Goal: Task Accomplishment & Management: Use online tool/utility

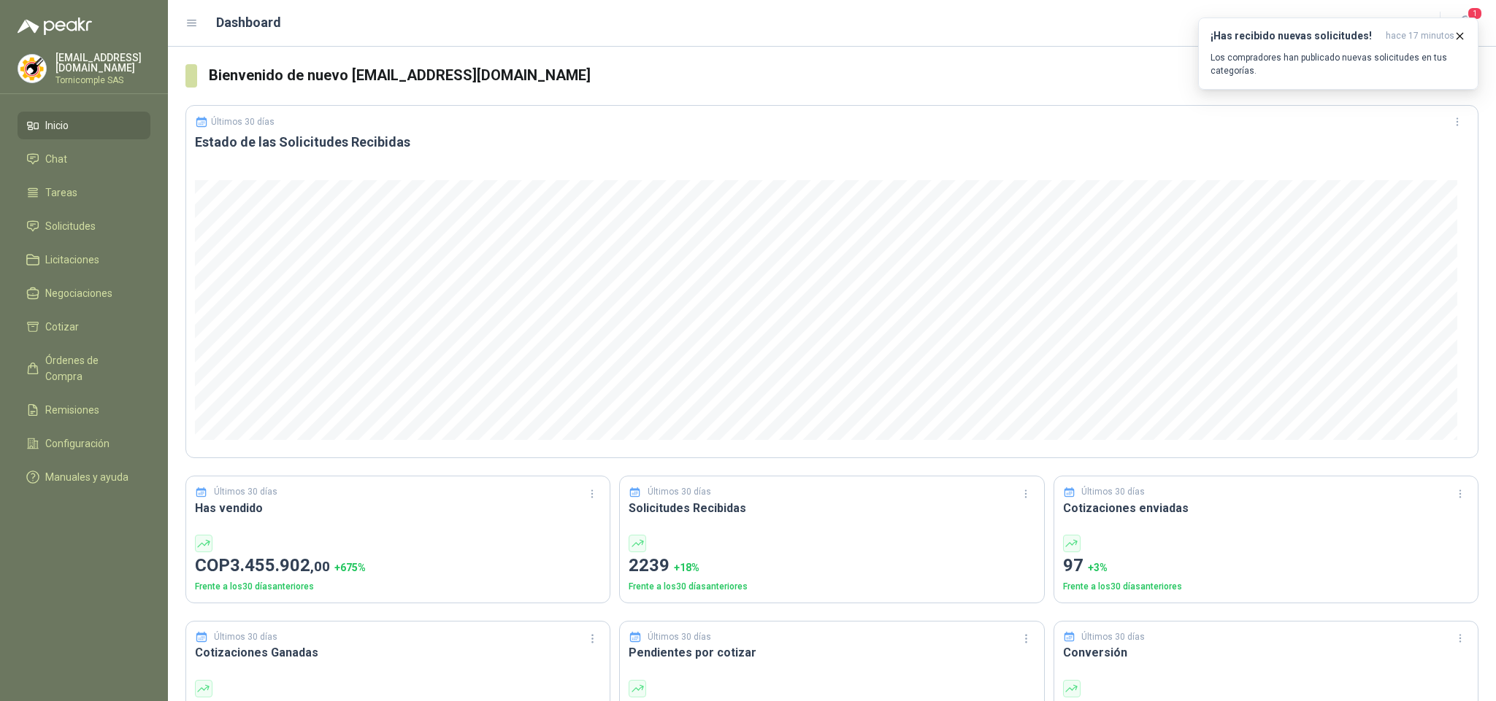
click at [1443, 61] on p "Los compradores han publicado nuevas solicitudes en tus categorías." at bounding box center [1337, 64] width 255 height 26
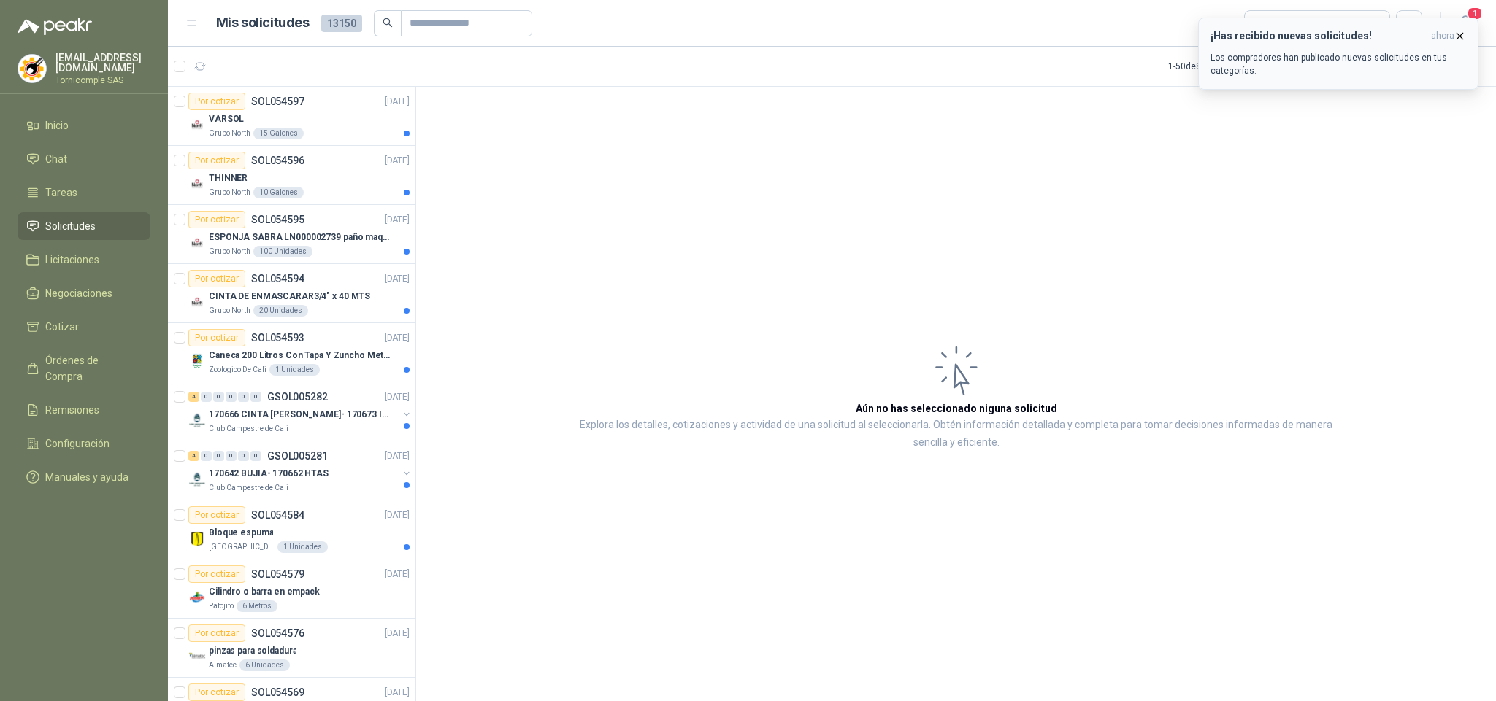
click at [1375, 59] on p "Los compradores han publicado nuevas solicitudes en tus categorías." at bounding box center [1337, 64] width 255 height 26
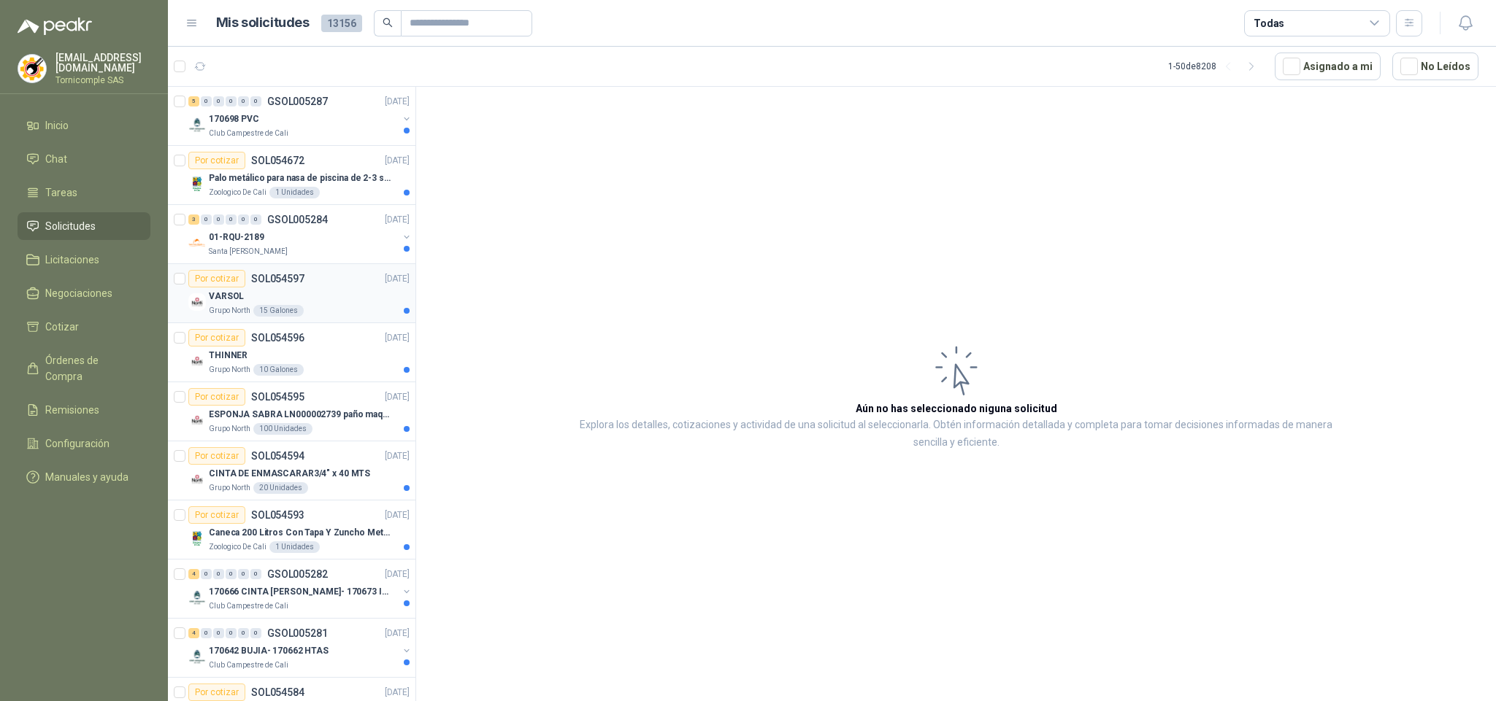
scroll to position [219, 0]
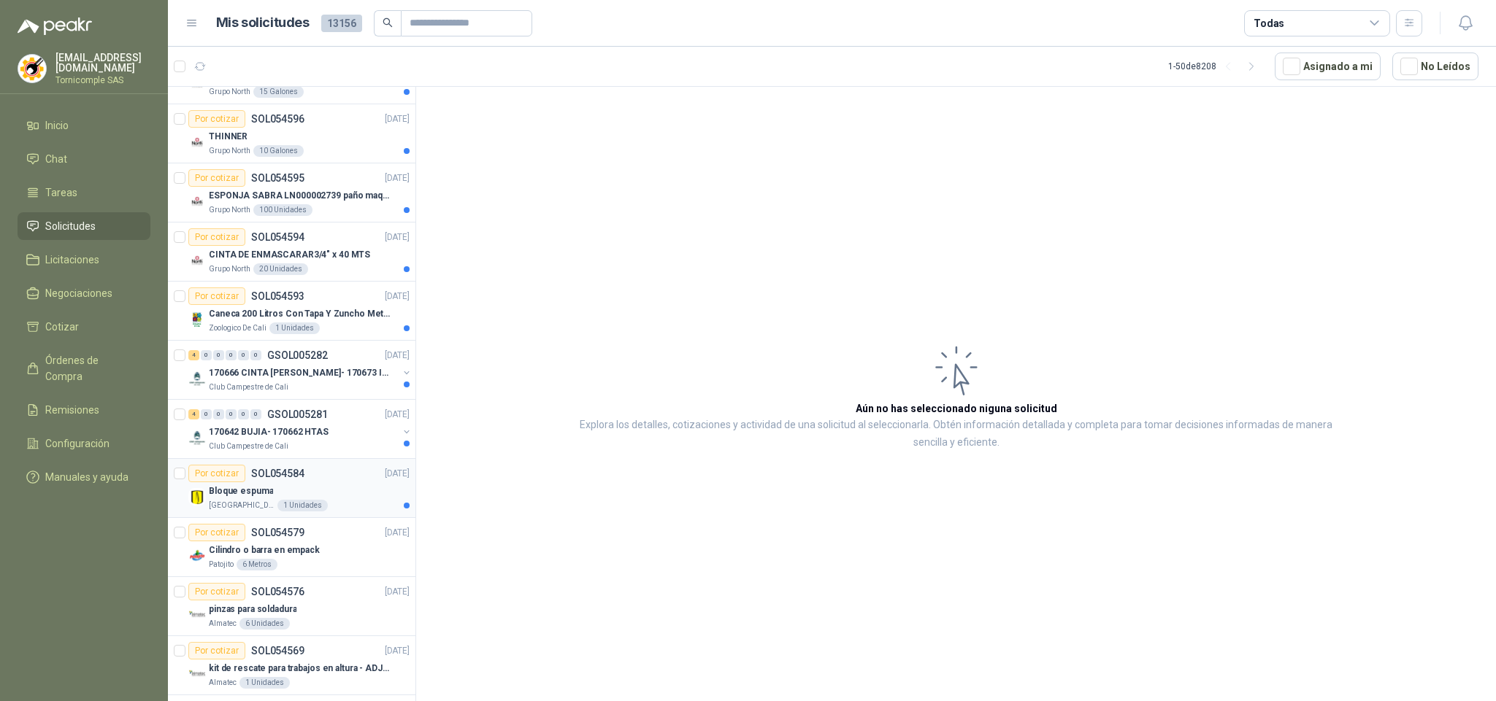
click at [329, 497] on div "Bloque espuma" at bounding box center [309, 492] width 201 height 18
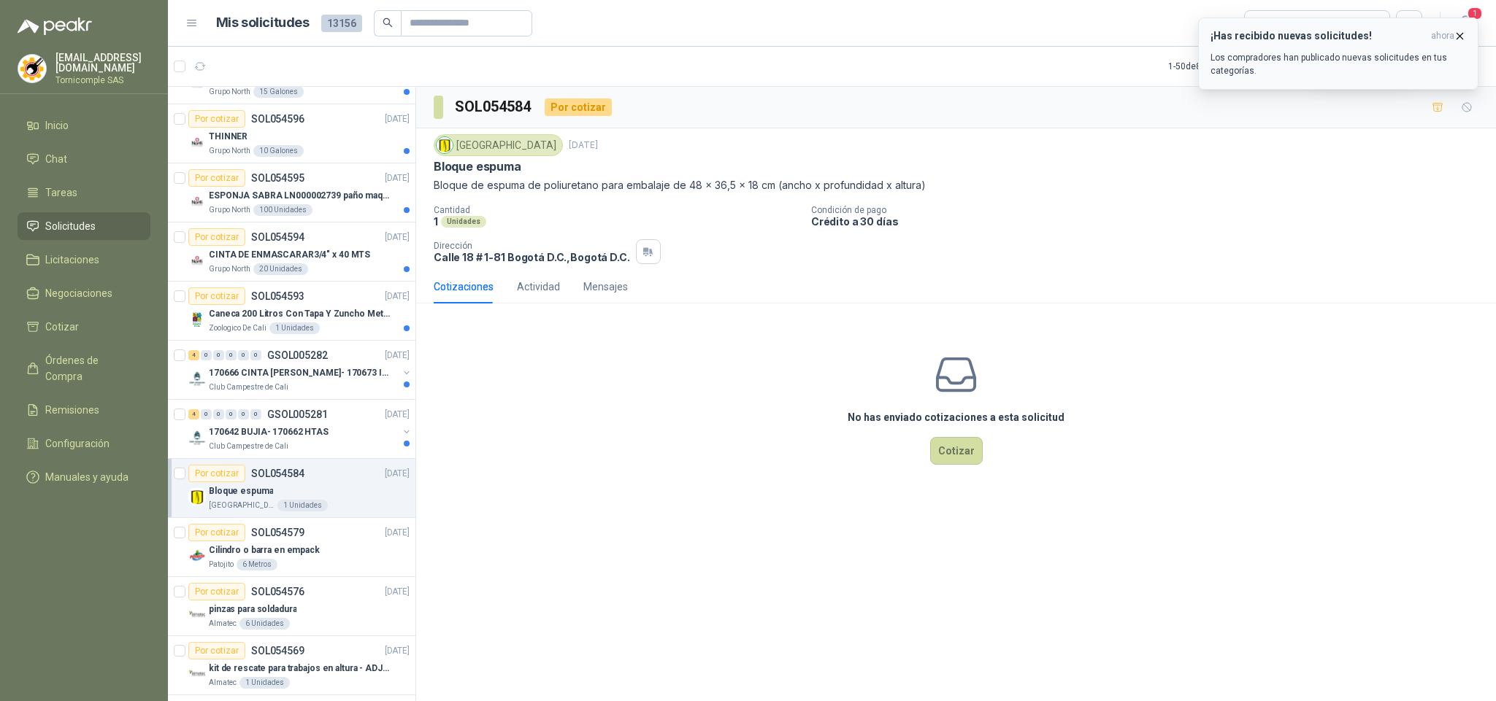
click at [1450, 31] on span "ahora" at bounding box center [1442, 36] width 23 height 12
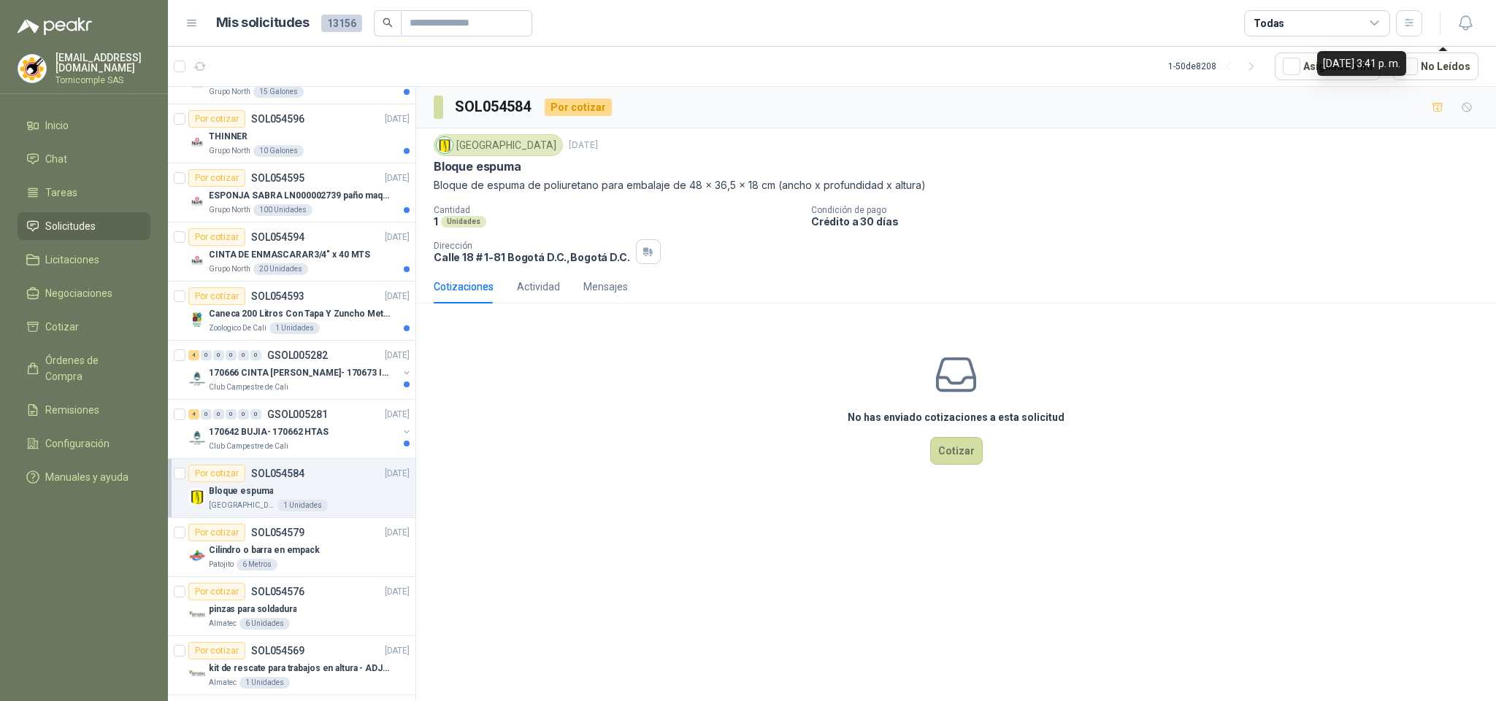
click at [1463, 18] on div "¡Has recibido nuevas solicitudes! ahora Los compradores han publicado nuevas so…" at bounding box center [1338, 18] width 280 height 0
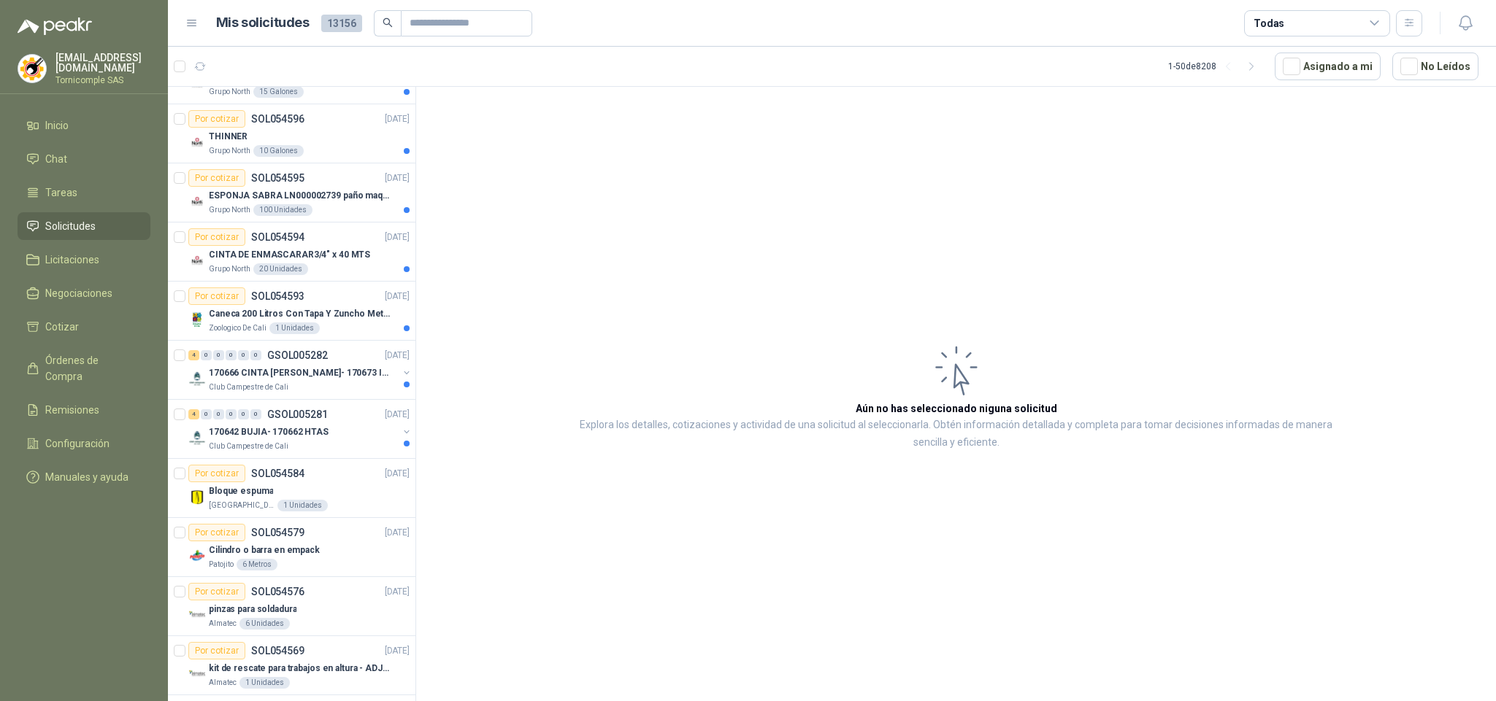
click at [1463, 31] on icon "button" at bounding box center [1465, 23] width 18 height 18
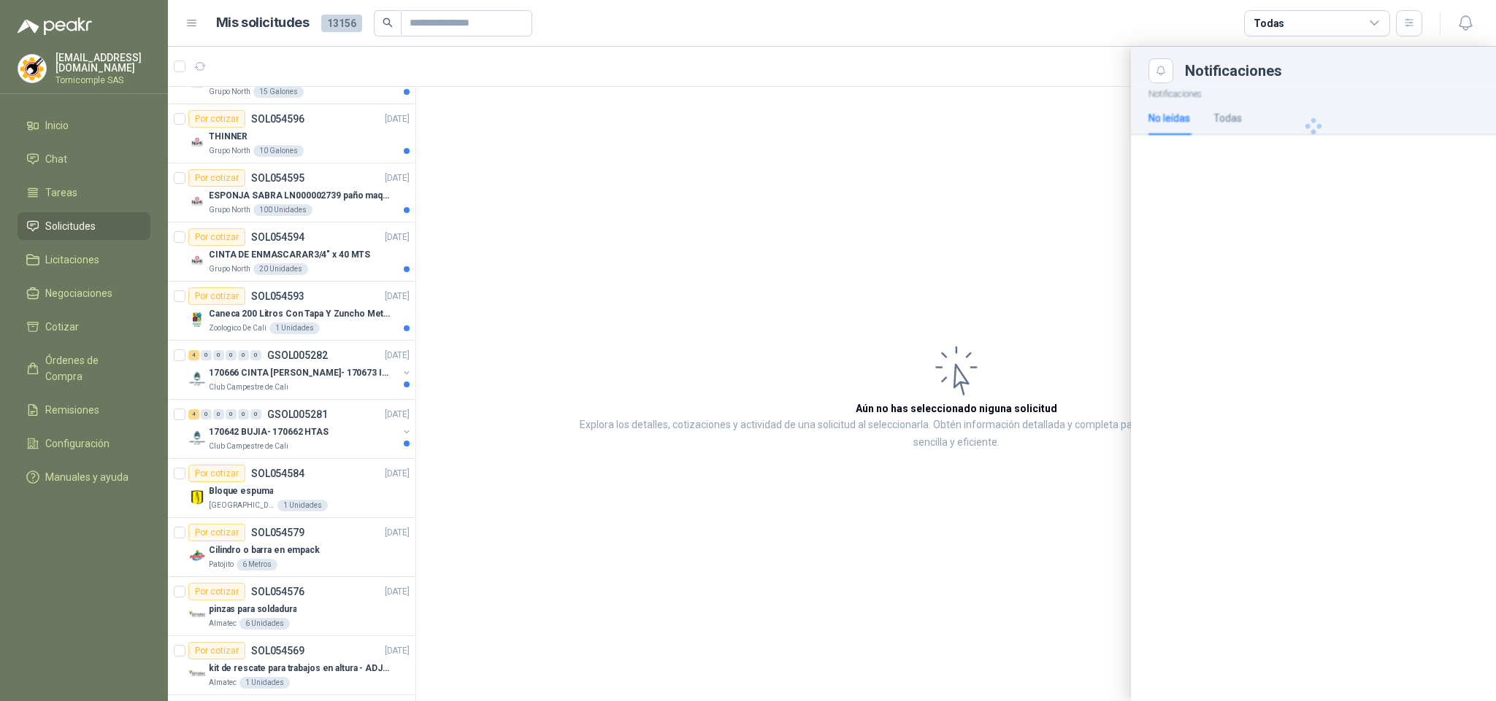
click at [1463, 31] on icon "button" at bounding box center [1465, 23] width 18 height 18
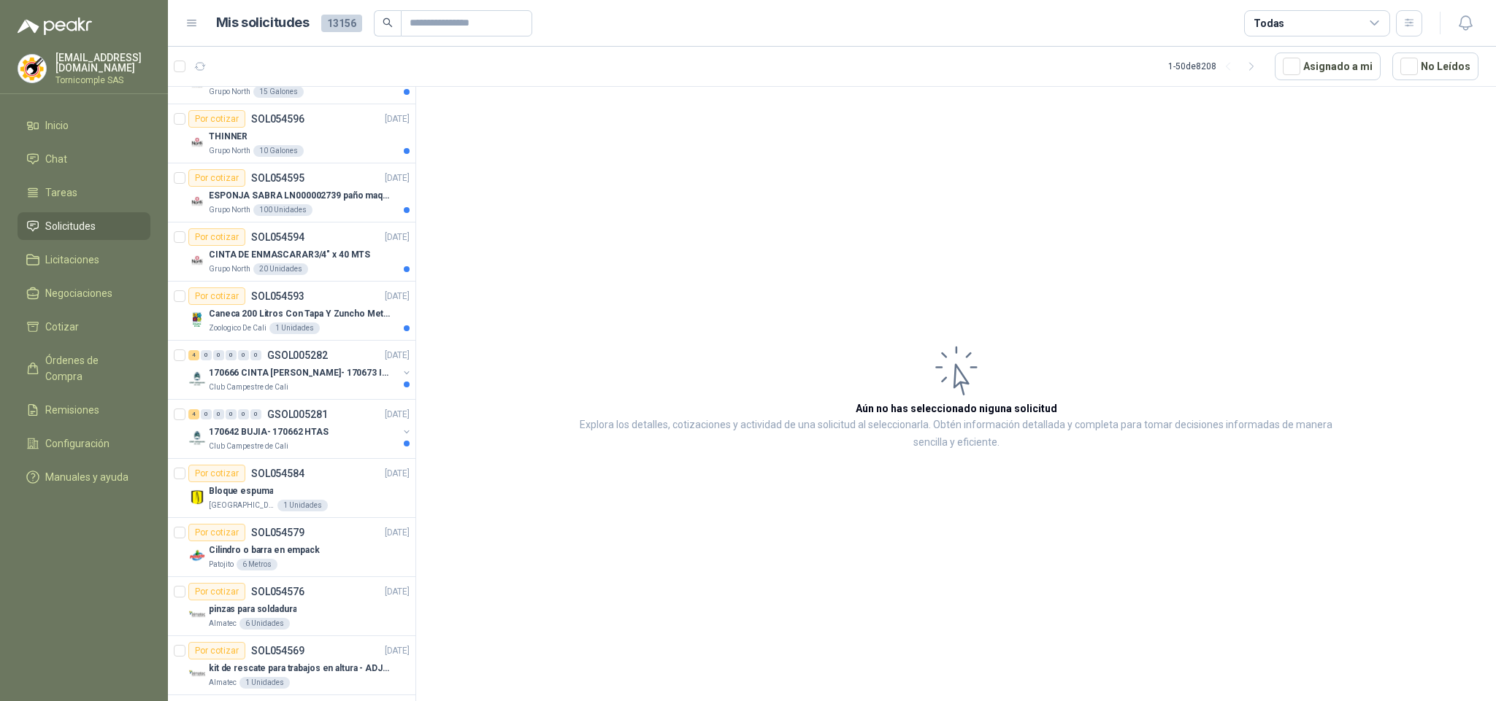
click at [1463, 31] on icon "button" at bounding box center [1465, 23] width 18 height 18
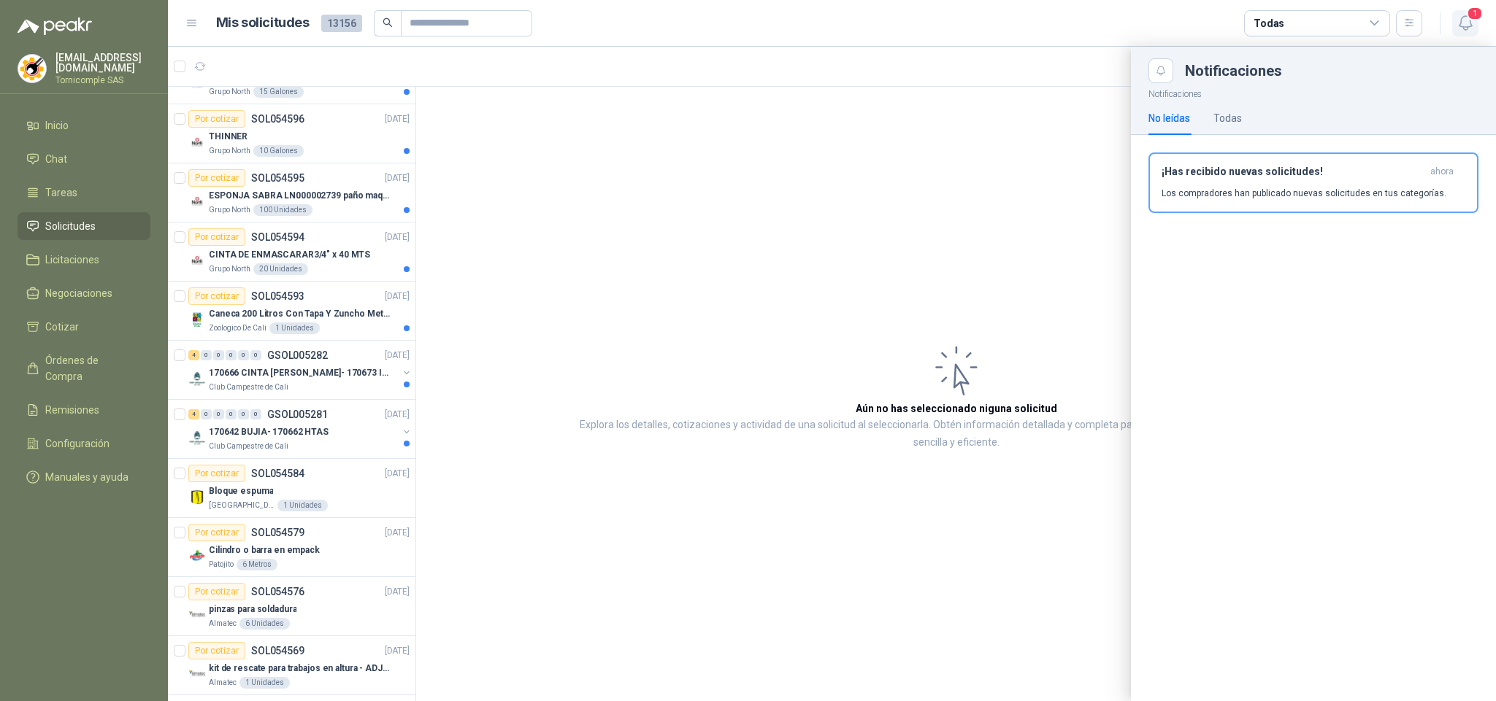
click at [1472, 11] on span "1" at bounding box center [1474, 14] width 16 height 14
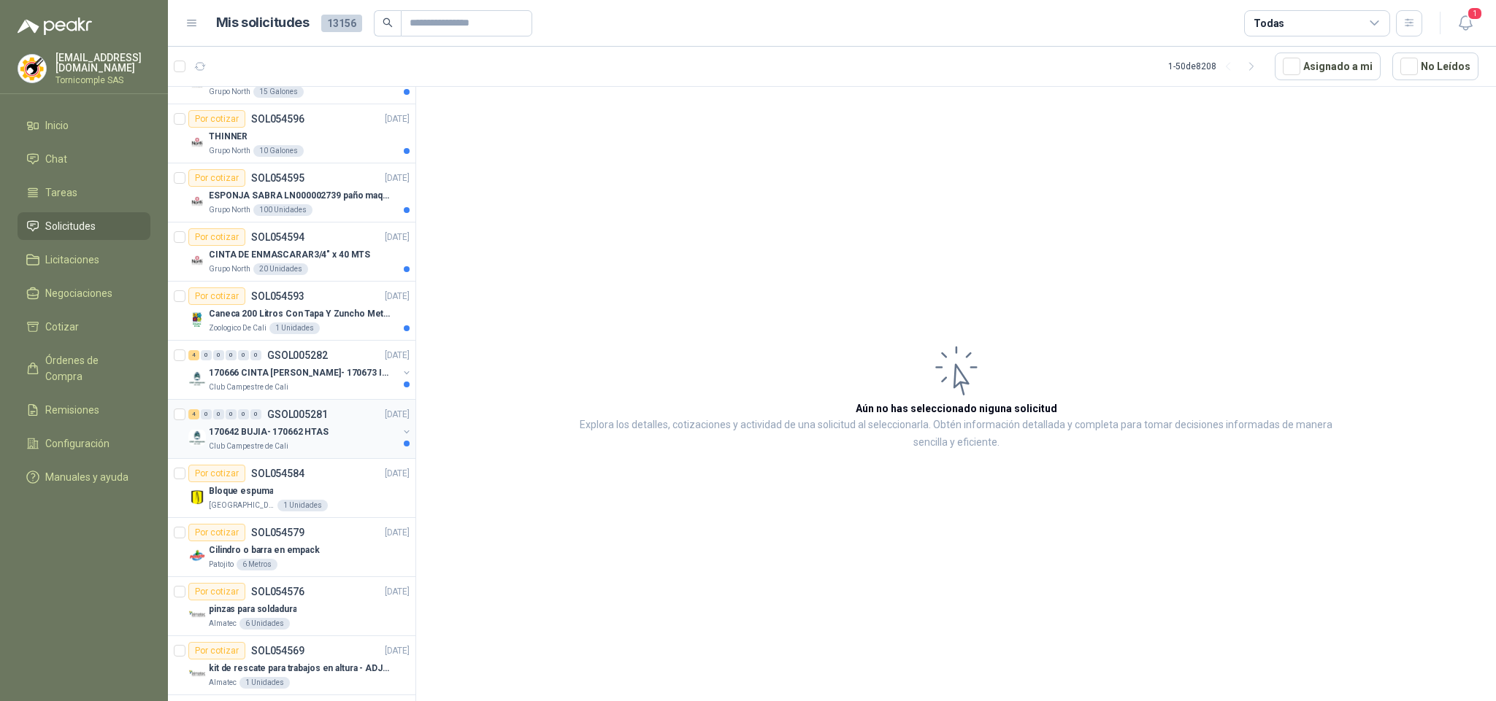
click at [293, 450] on div "Club Campestre de Cali" at bounding box center [303, 447] width 189 height 12
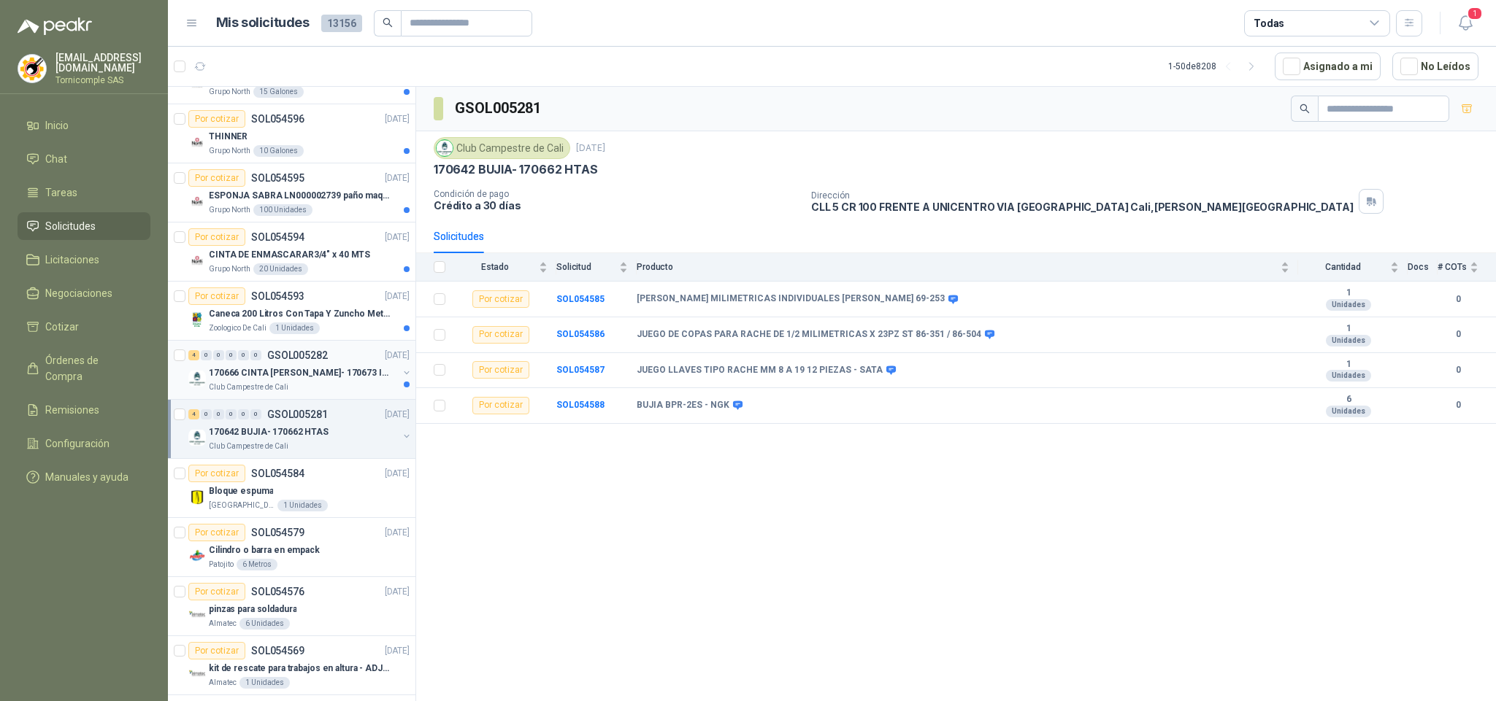
click at [270, 375] on p "170666 CINTA [PERSON_NAME]- 170673 IMPERMEABILI" at bounding box center [300, 373] width 182 height 14
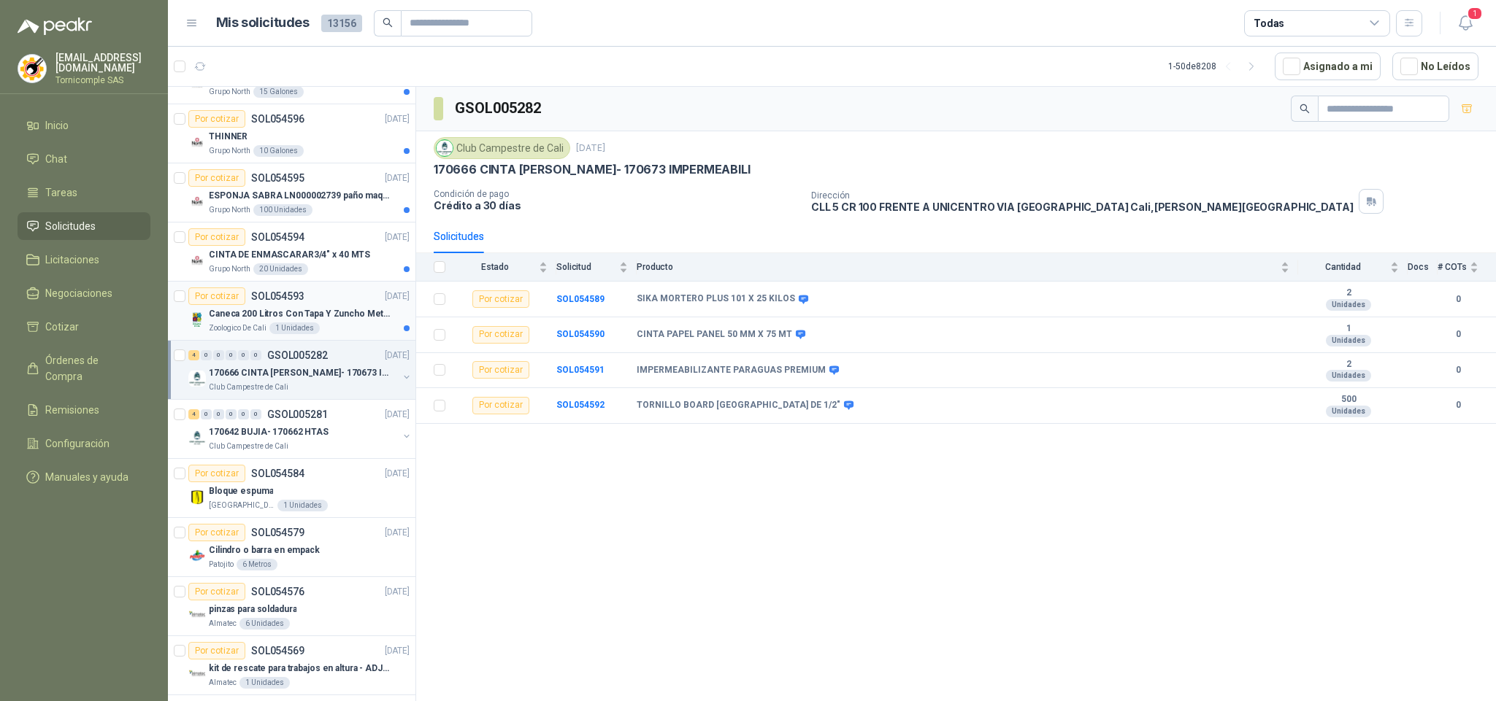
click at [274, 331] on div "1 Unidades" at bounding box center [294, 329] width 50 height 12
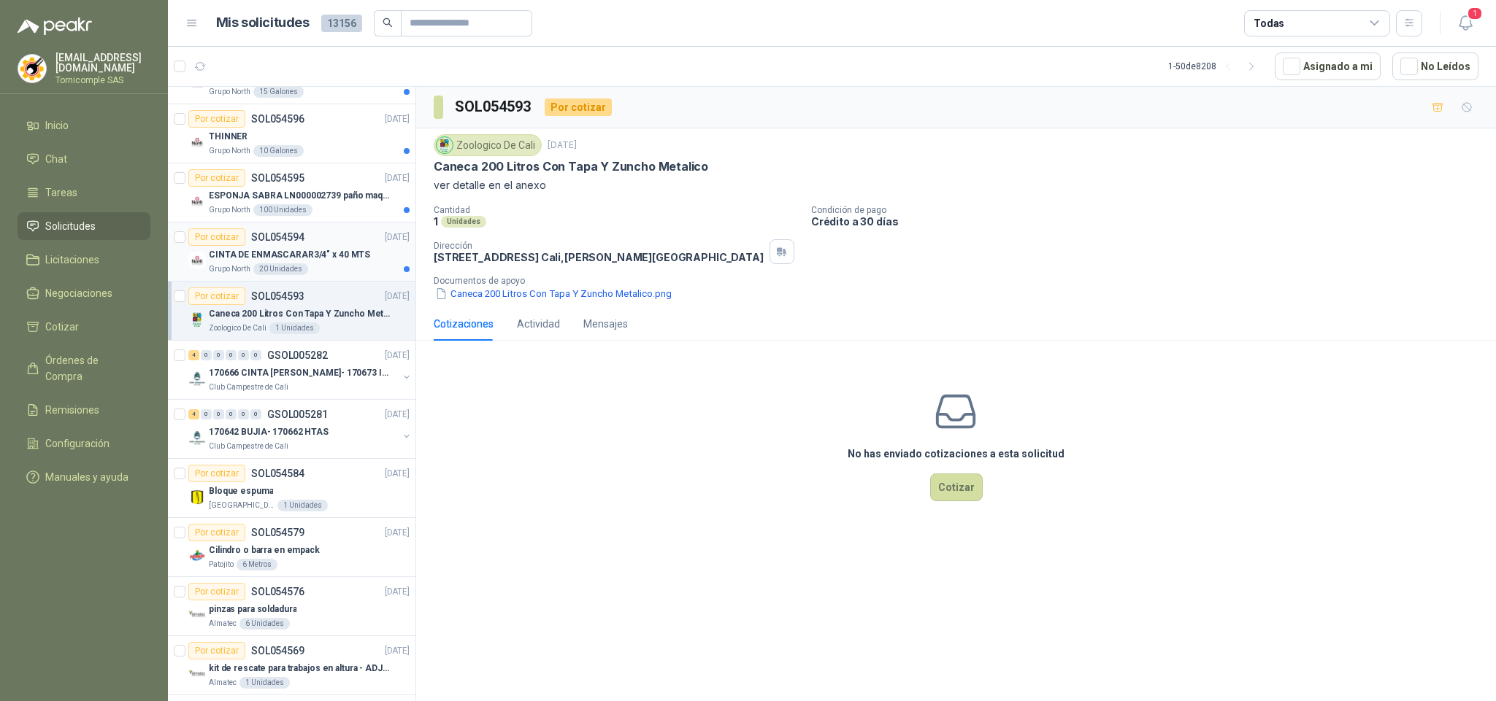
click at [290, 282] on article "Por cotizar SOL054594 [DATE] CINTA DE ENMASCARAR3/4" x 40 MTS Grupo North 20 Un…" at bounding box center [291, 252] width 247 height 59
click at [313, 242] on div "Por cotizar SOL054594 [DATE]" at bounding box center [298, 237] width 221 height 18
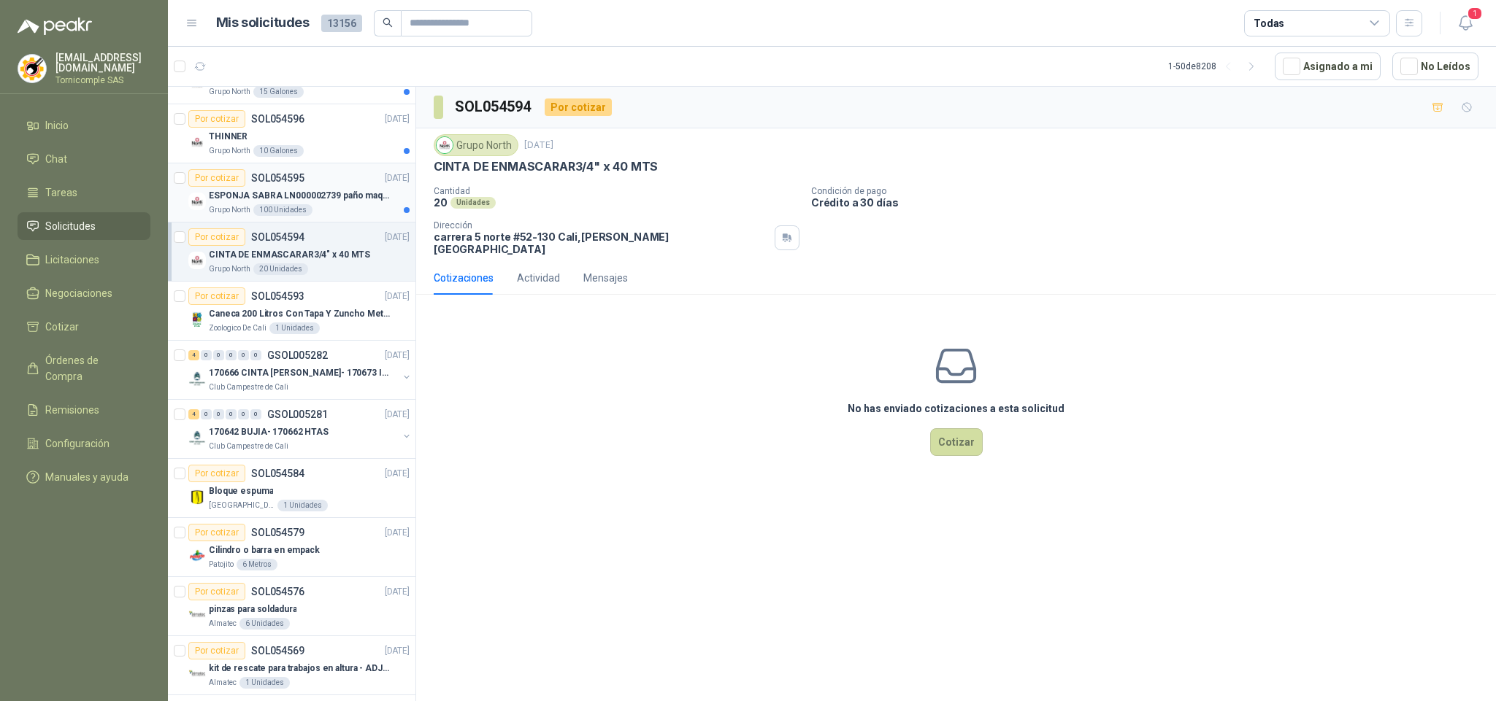
click at [327, 193] on p "ESPONJA SABRA LN000002739 paño maquina 3m 14cm x10 m" at bounding box center [300, 196] width 182 height 14
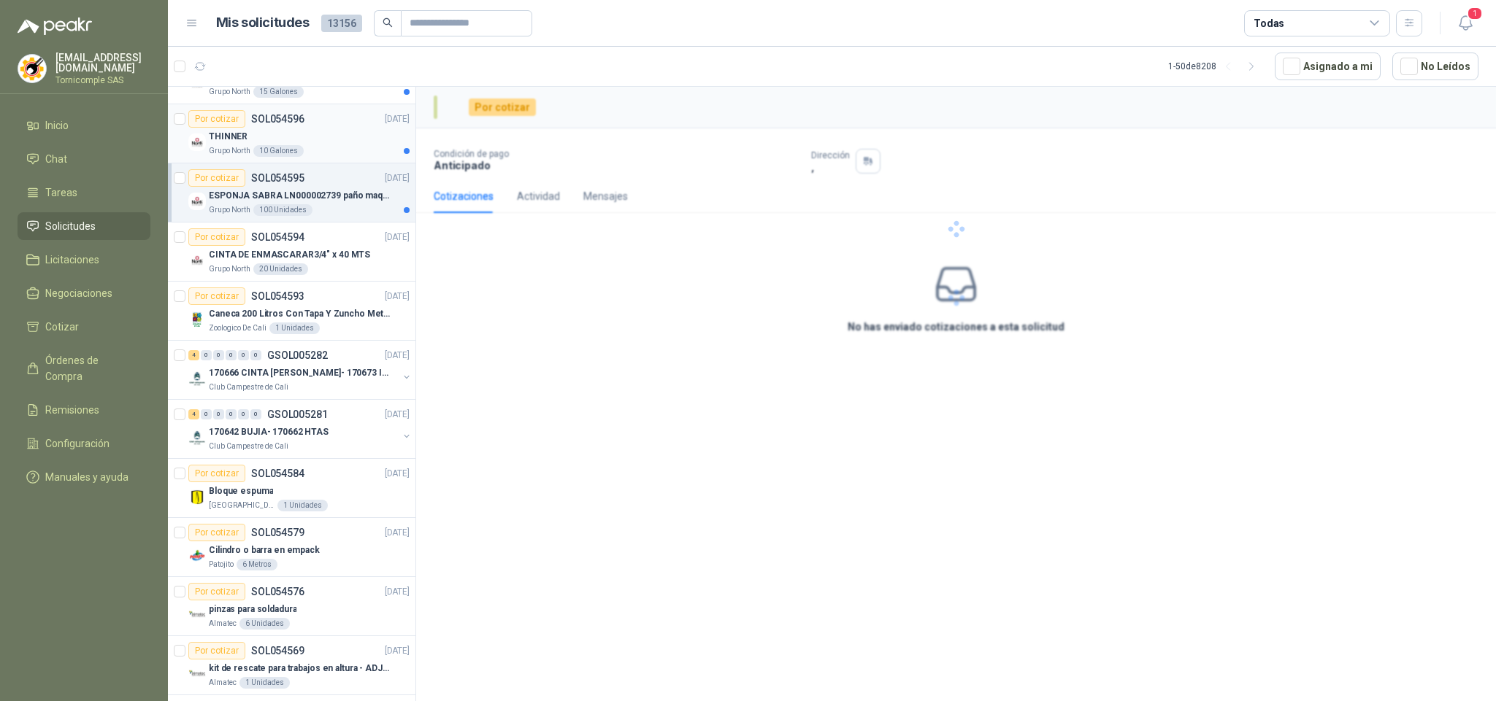
click at [316, 141] on div "THINNER" at bounding box center [309, 137] width 201 height 18
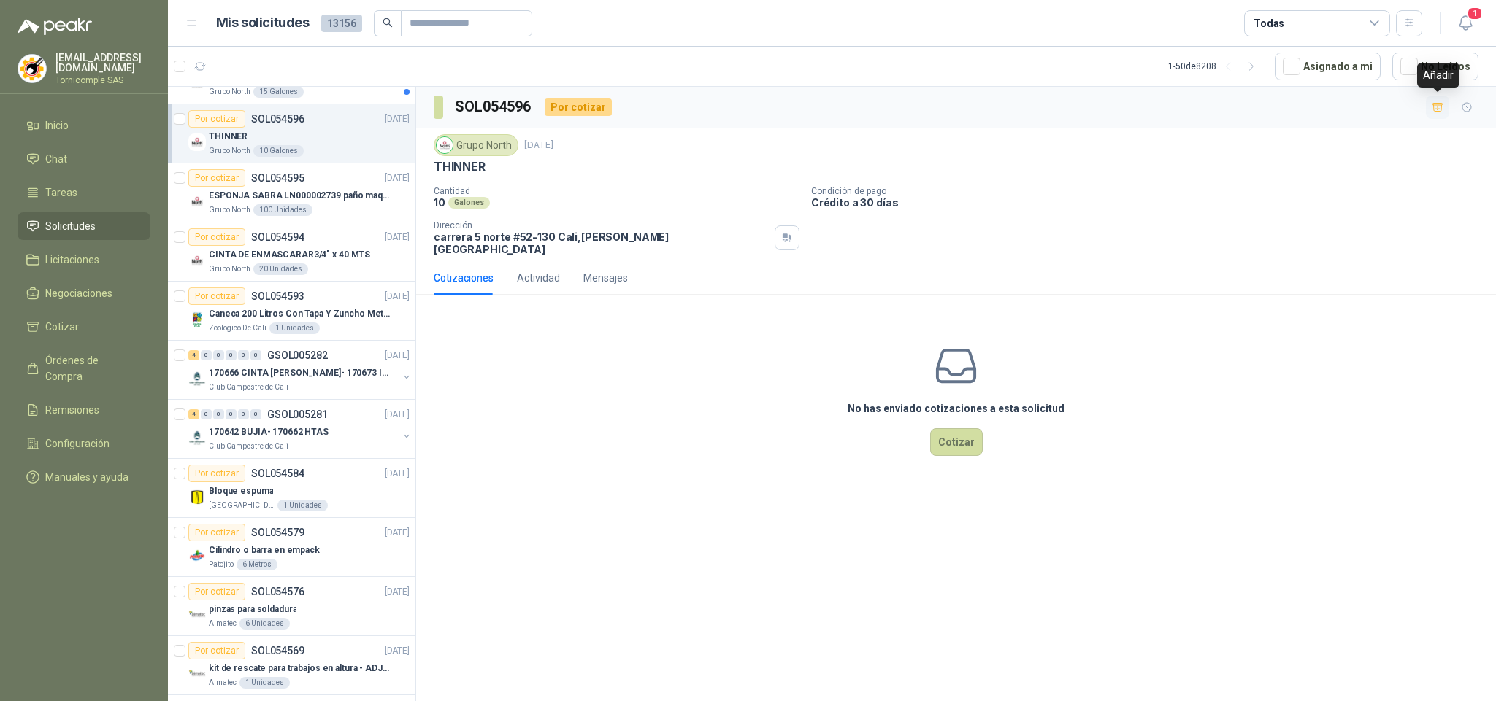
click at [1435, 104] on icon "button" at bounding box center [1437, 107] width 10 height 8
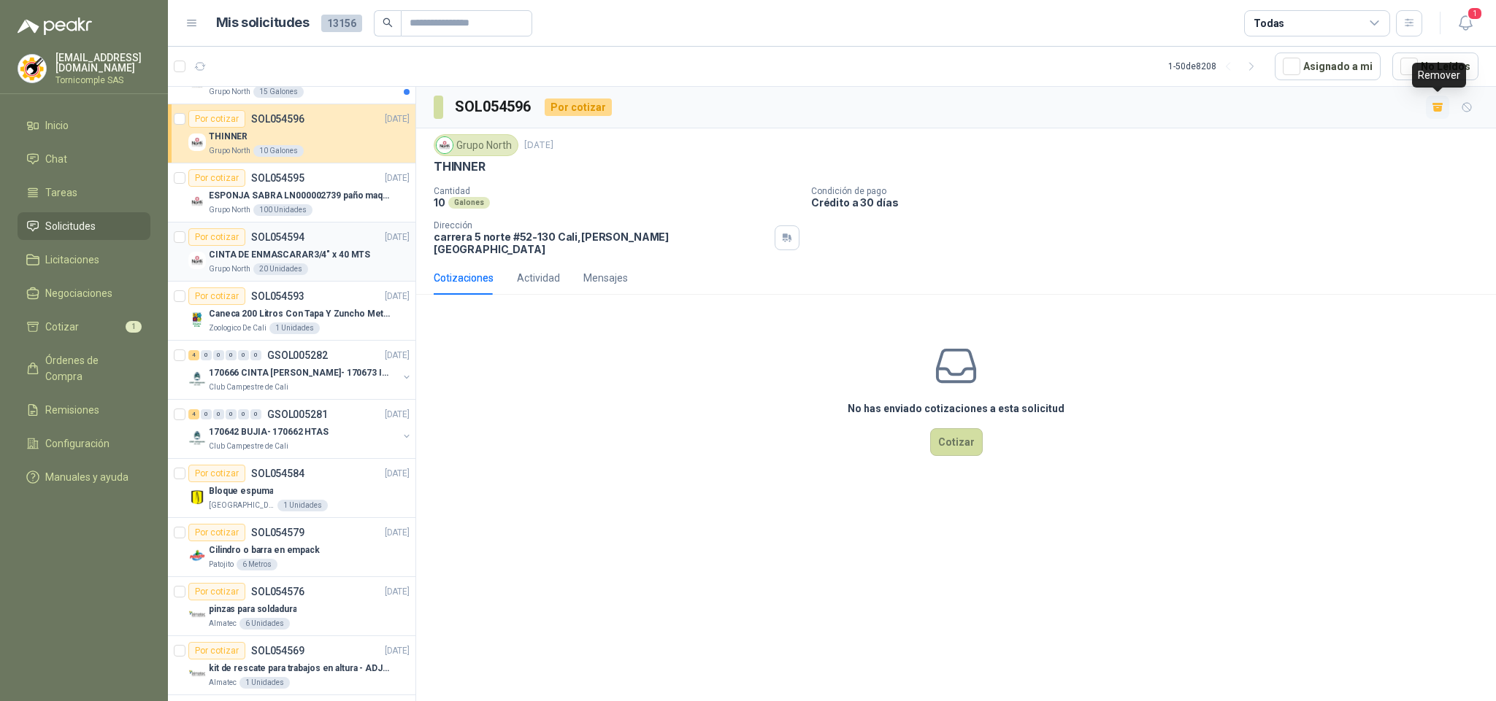
click at [279, 248] on div "CINTA DE ENMASCARAR3/4" x 40 MTS" at bounding box center [309, 255] width 201 height 18
click at [1432, 112] on icon "button" at bounding box center [1437, 107] width 12 height 12
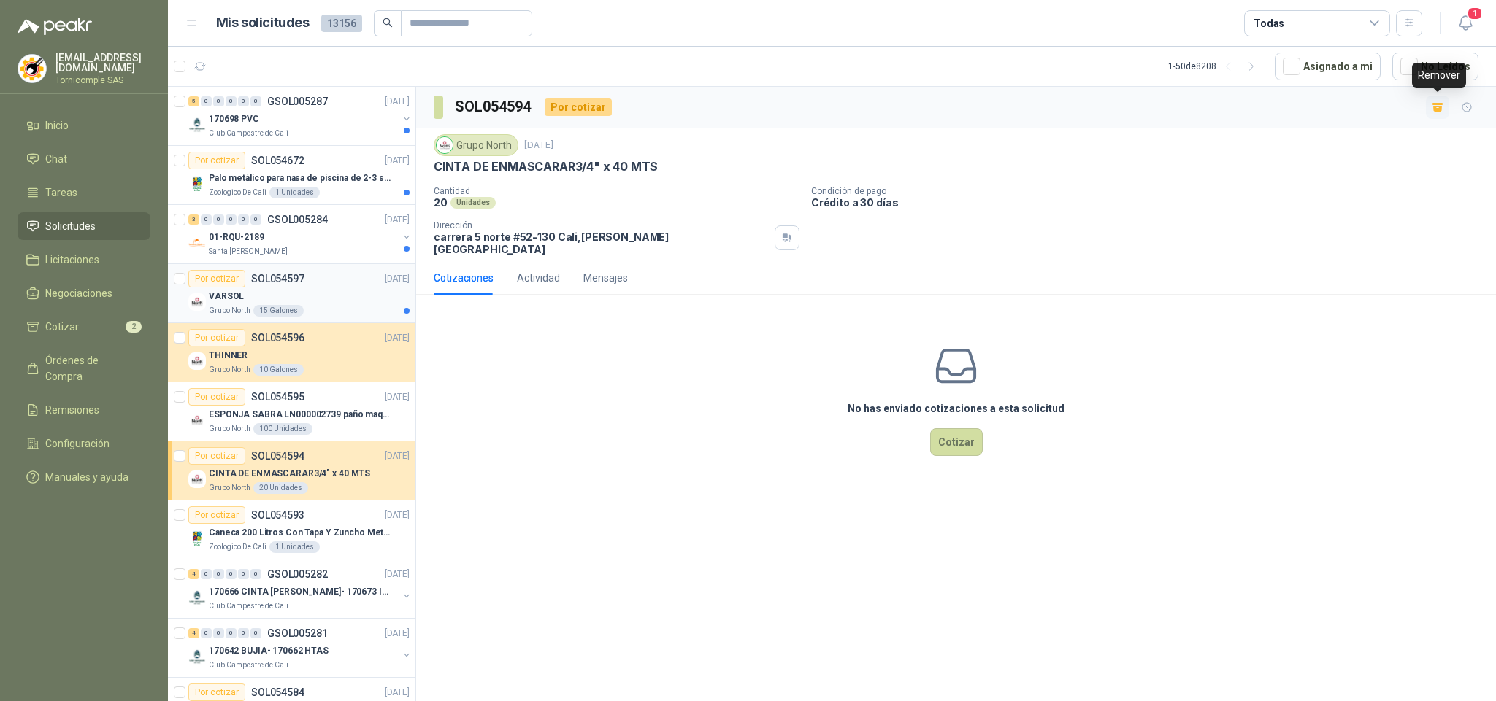
click at [377, 298] on div "VARSOL" at bounding box center [309, 297] width 201 height 18
click at [1428, 107] on button "button" at bounding box center [1437, 107] width 23 height 23
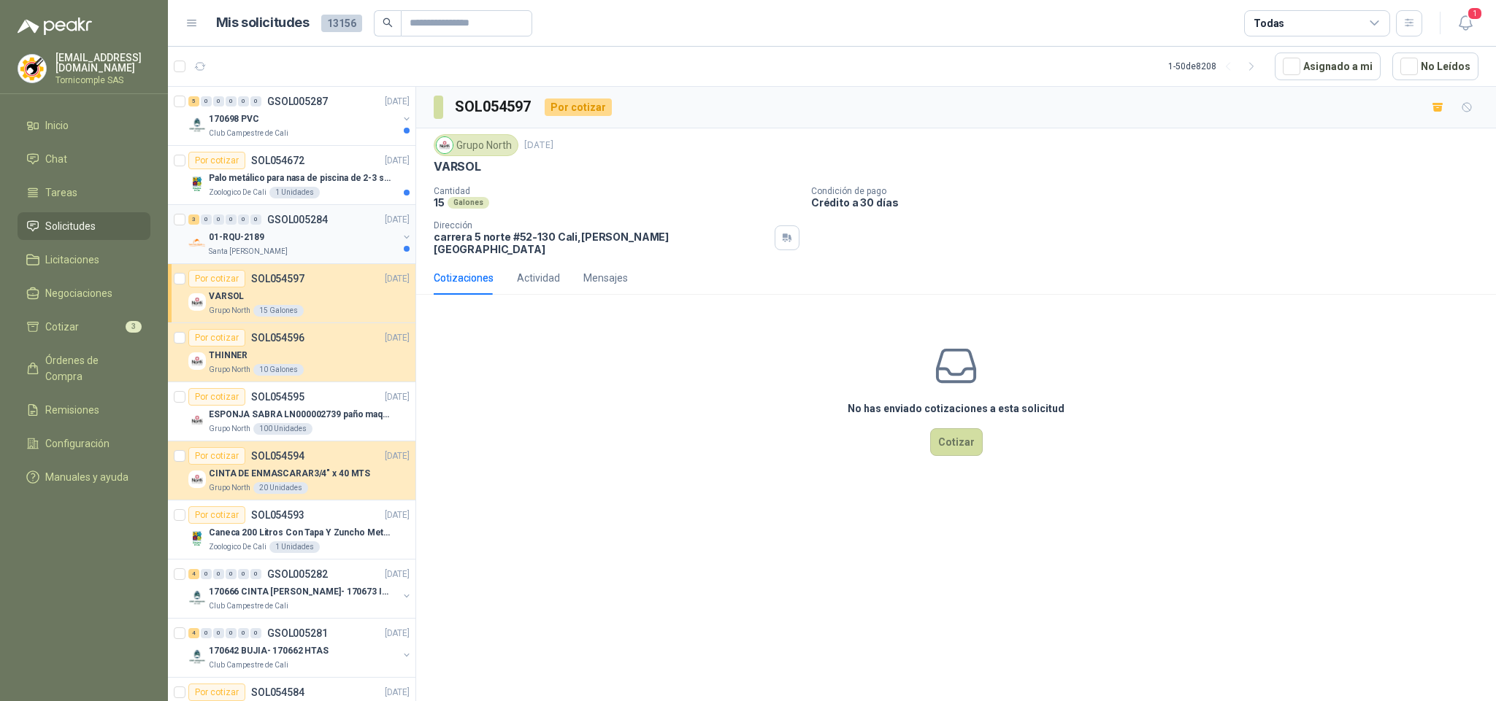
click at [384, 246] on div "01-RQU-2189" at bounding box center [303, 237] width 189 height 18
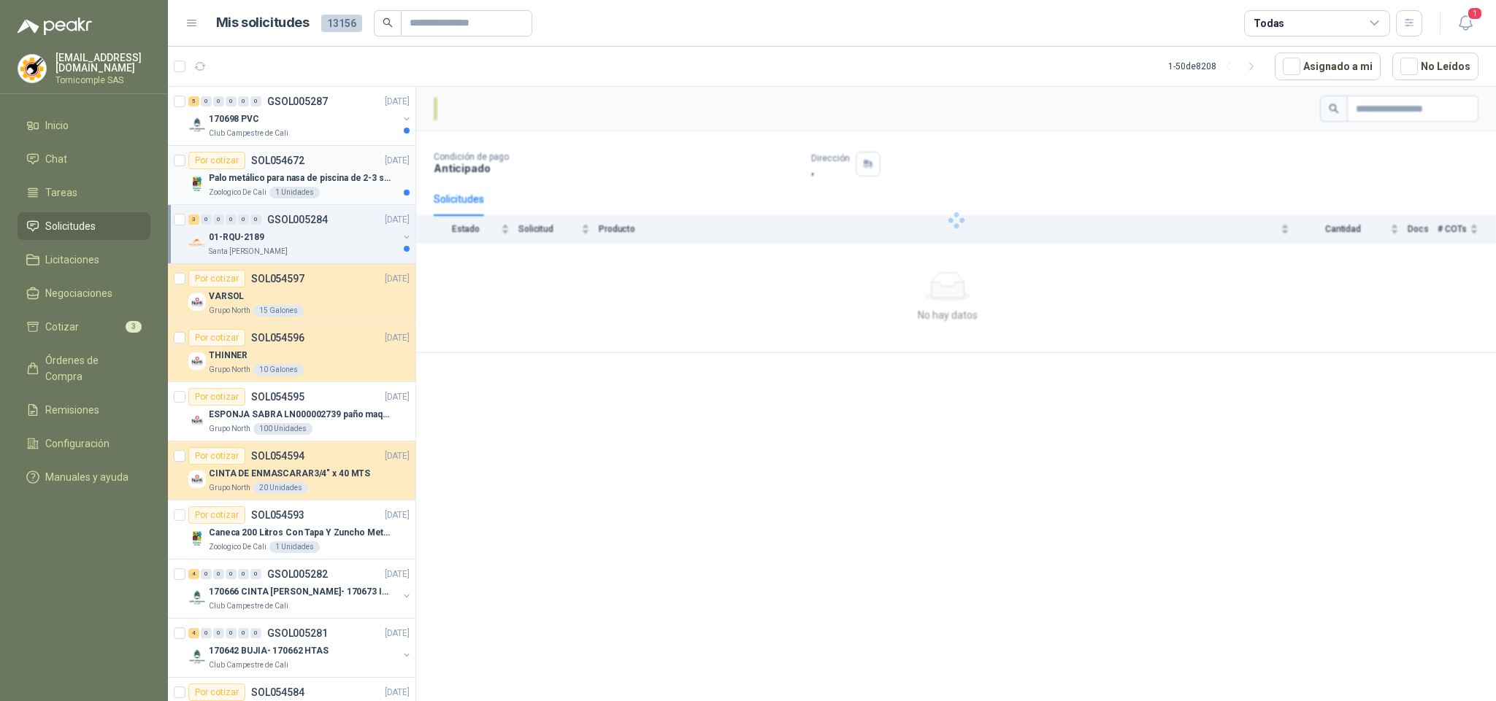
click at [331, 187] on div "Zoologico De Cali 1 Unidades" at bounding box center [309, 193] width 201 height 12
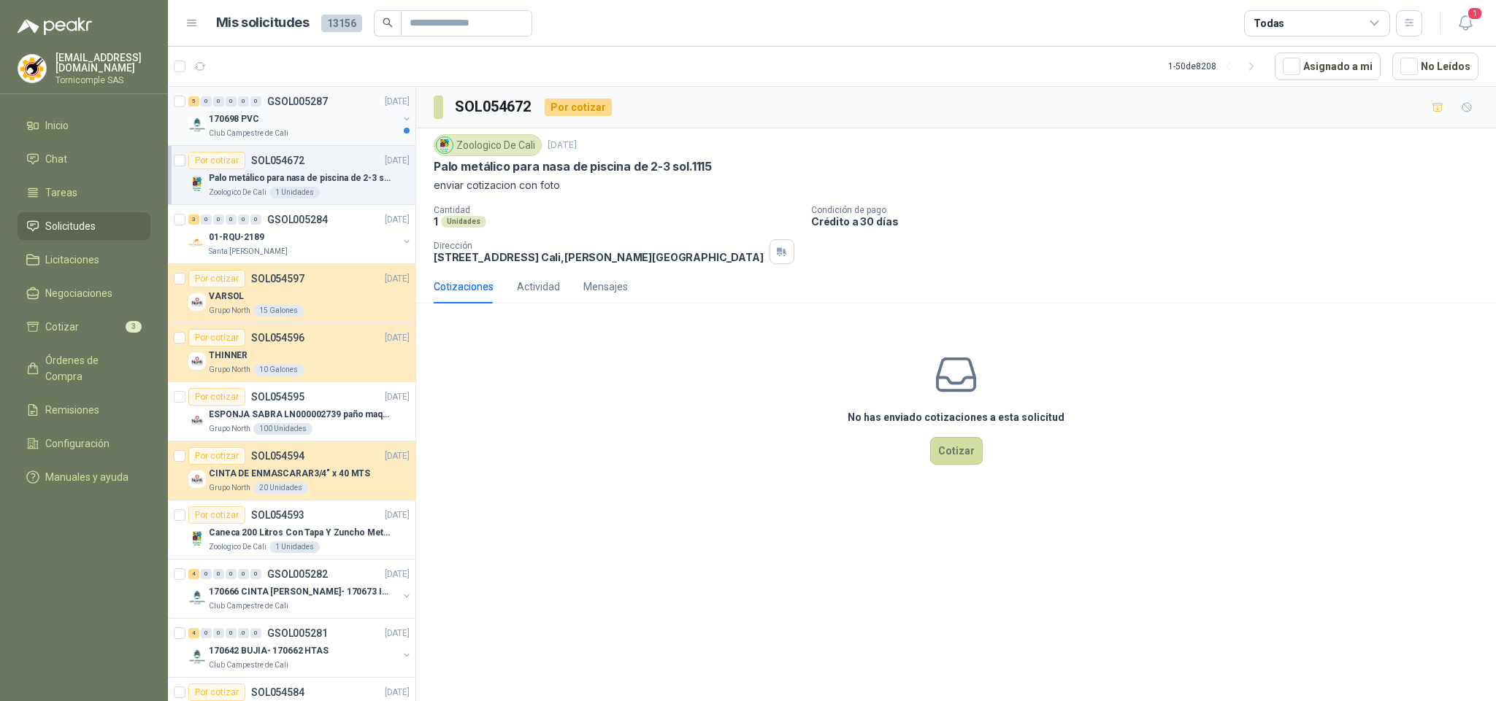
click at [340, 136] on div "Club Campestre de Cali" at bounding box center [303, 134] width 189 height 12
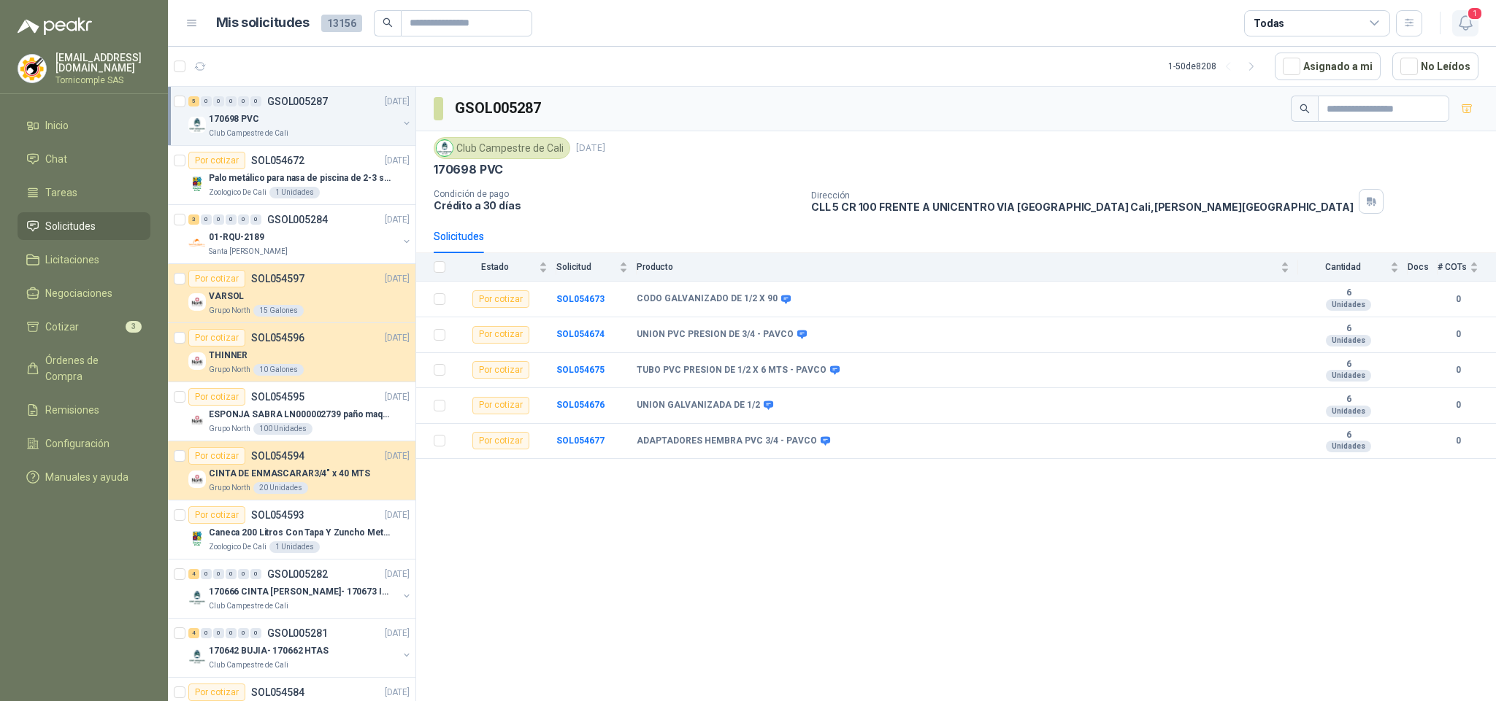
drag, startPoint x: 1481, startPoint y: 26, endPoint x: 1457, endPoint y: 15, distance: 26.5
click at [1480, 26] on header "Mis solicitudes 13156 Todas 1" at bounding box center [832, 23] width 1328 height 47
click at [1457, 15] on icon "button" at bounding box center [1465, 23] width 18 height 18
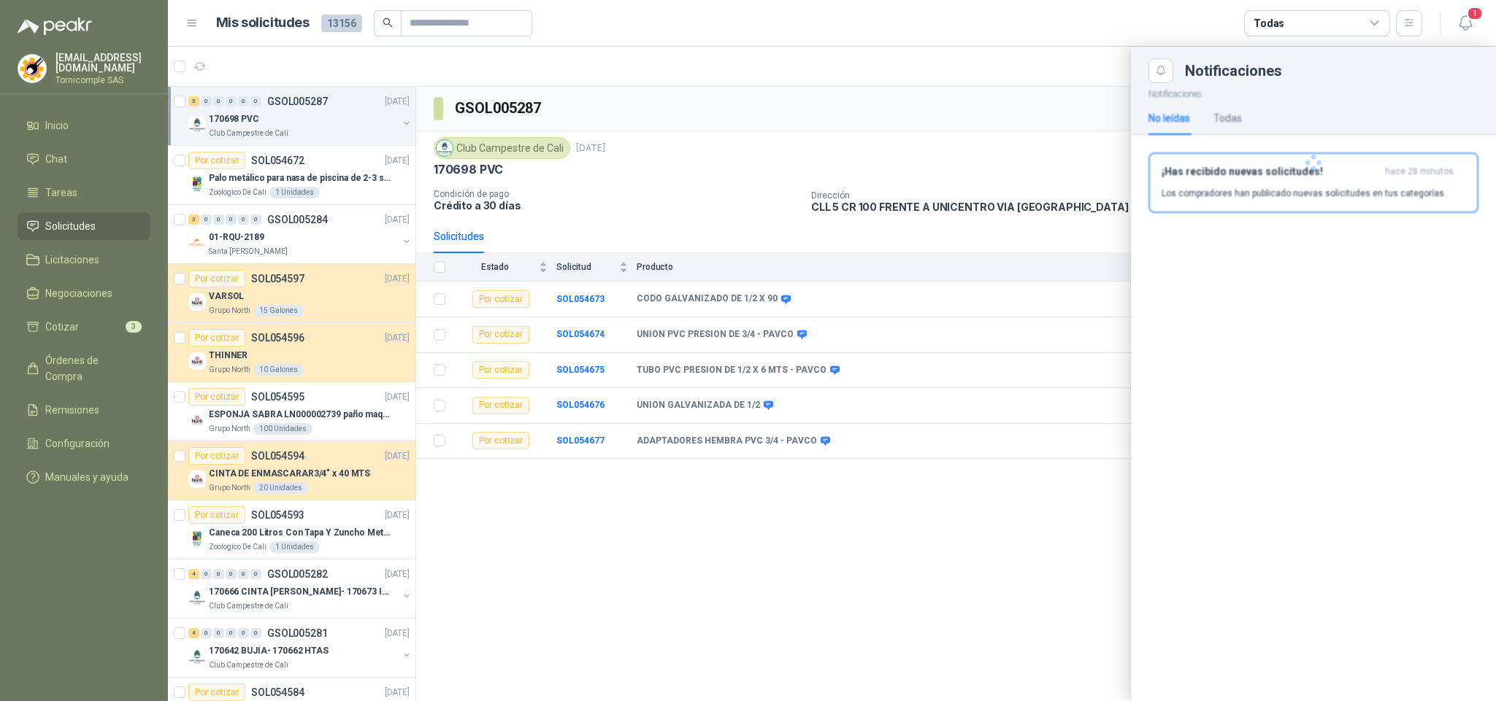
drag, startPoint x: 1402, startPoint y: 220, endPoint x: 1397, endPoint y: 195, distance: 25.2
click at [1398, 204] on div at bounding box center [1313, 162] width 365 height 159
click at [1397, 195] on p "Los compradores han publicado nuevas solicitudes en tus categorías." at bounding box center [1303, 193] width 285 height 13
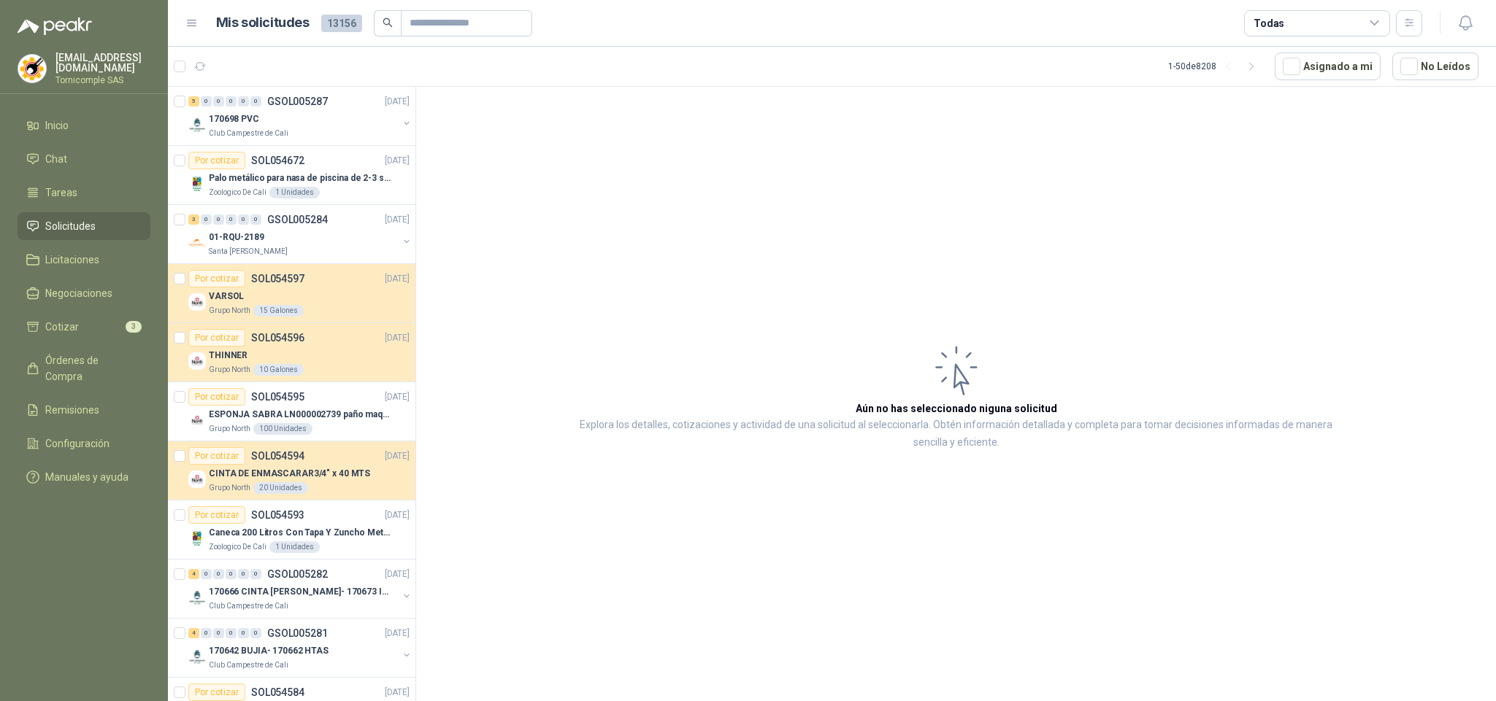
click at [66, 224] on span "Solicitudes" at bounding box center [70, 226] width 50 height 16
click at [77, 118] on li "Inicio" at bounding box center [83, 126] width 115 height 16
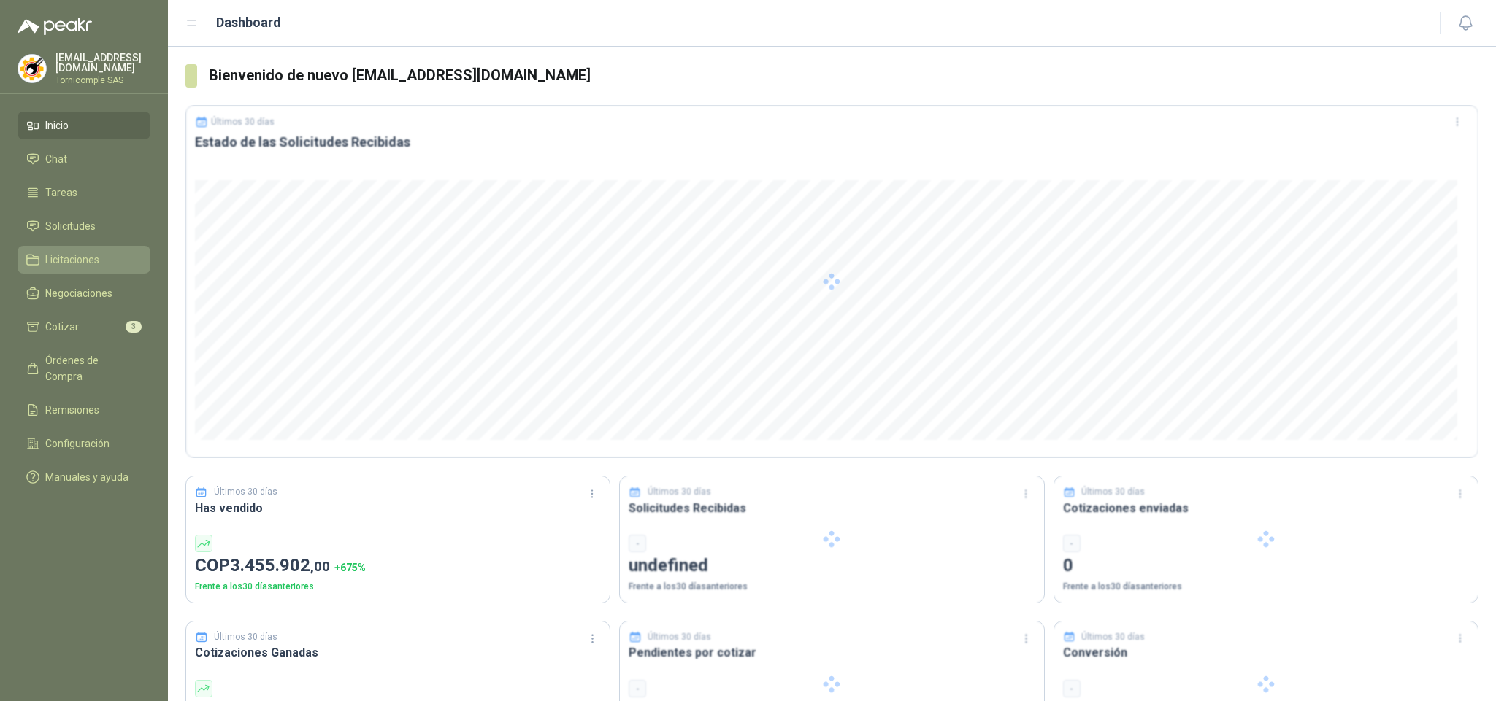
click at [70, 246] on link "Licitaciones" at bounding box center [84, 260] width 133 height 28
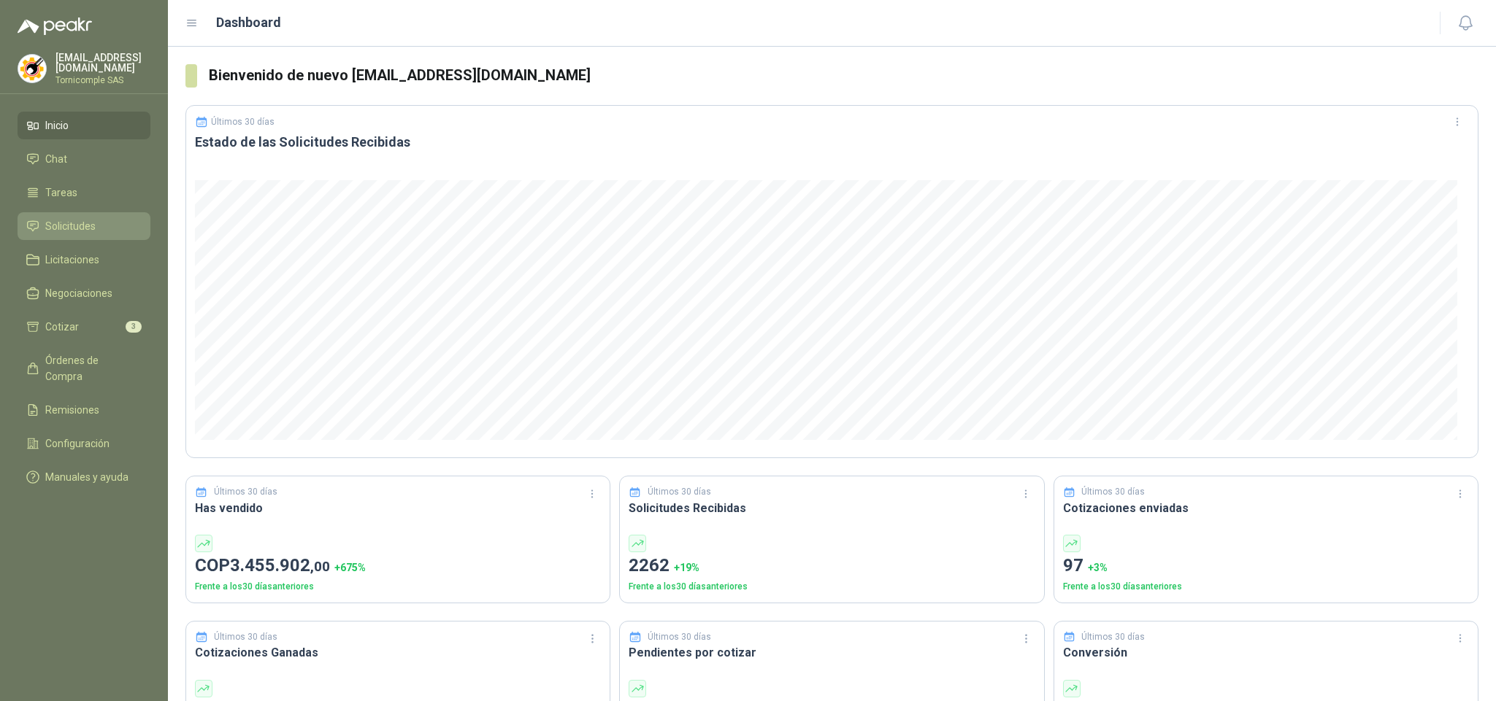
click at [70, 228] on span "Solicitudes" at bounding box center [70, 226] width 50 height 16
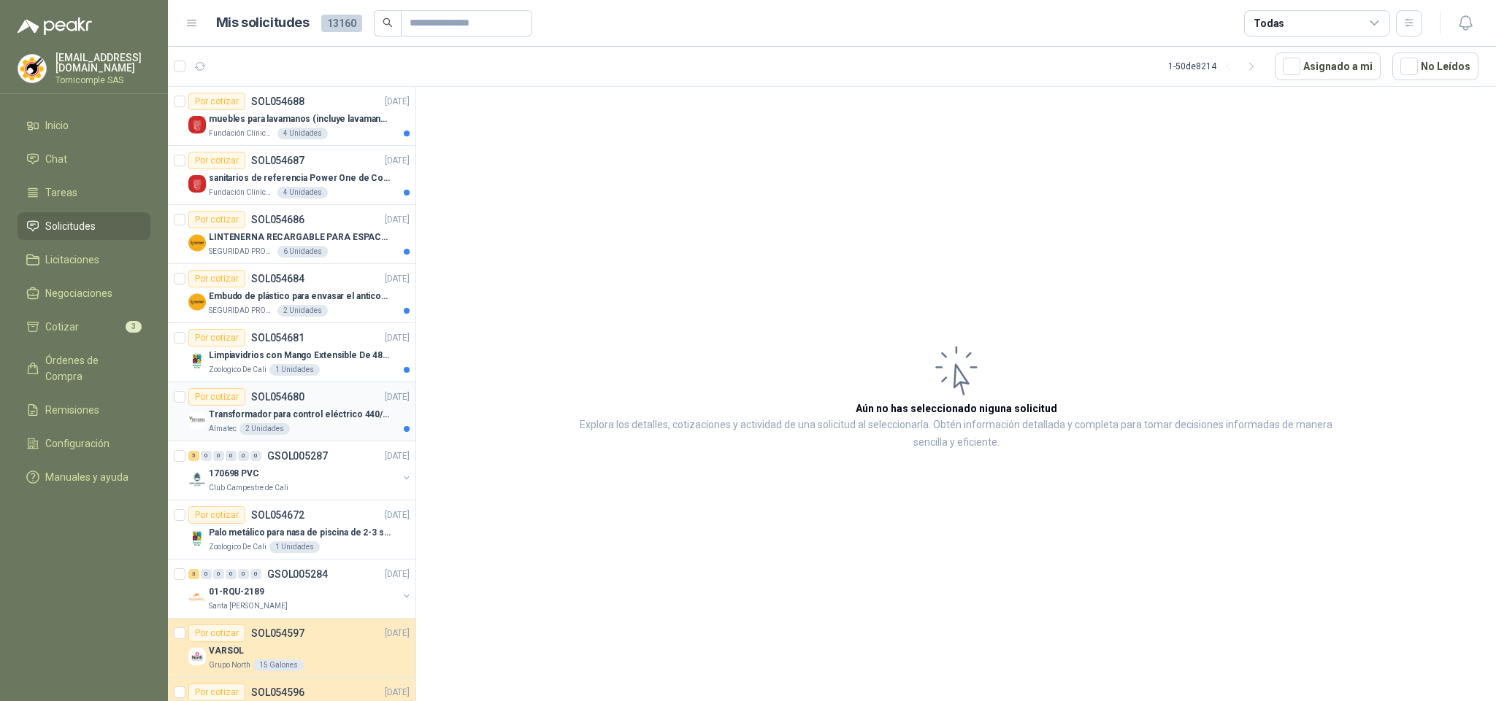
click at [342, 430] on div "Almatec 2 Unidades" at bounding box center [309, 429] width 201 height 12
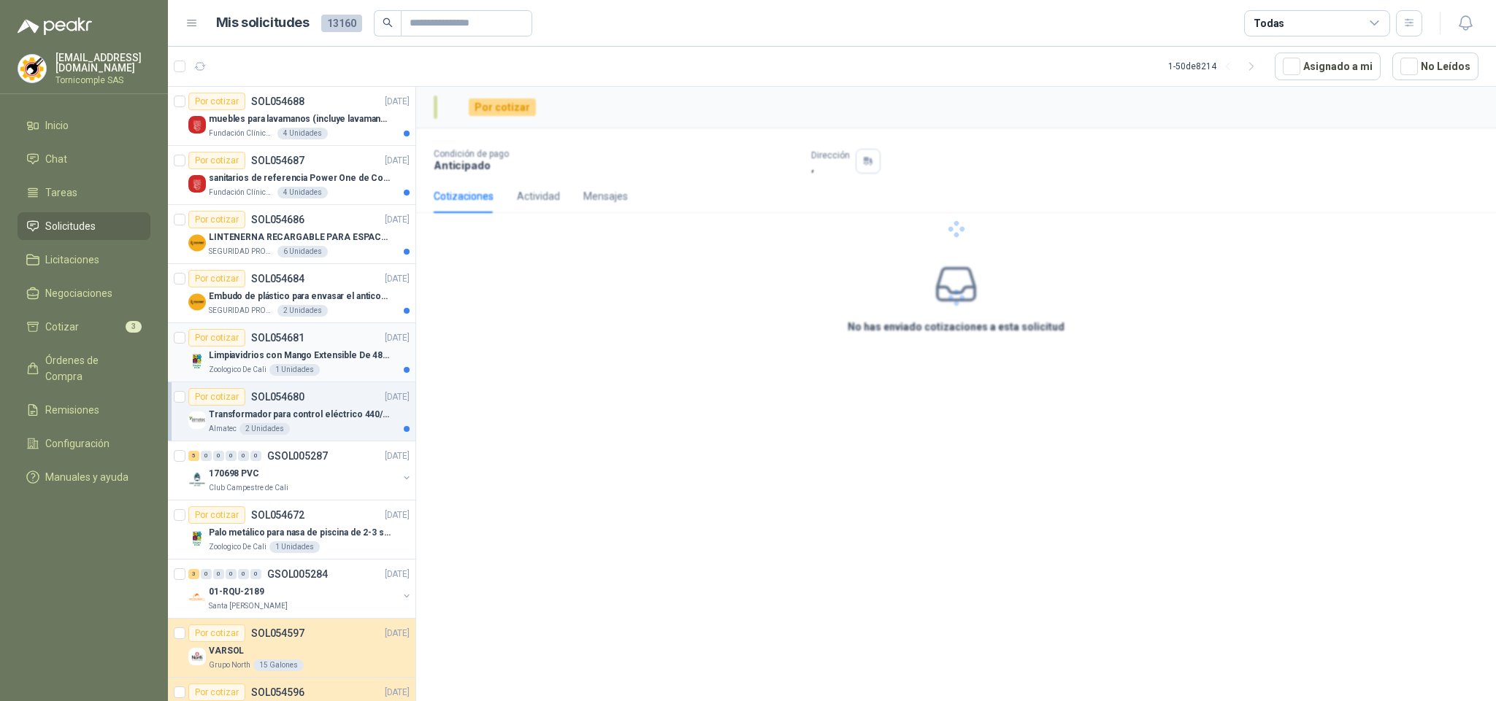
click at [362, 369] on div "Zoologico De Cali 1 Unidades" at bounding box center [309, 370] width 201 height 12
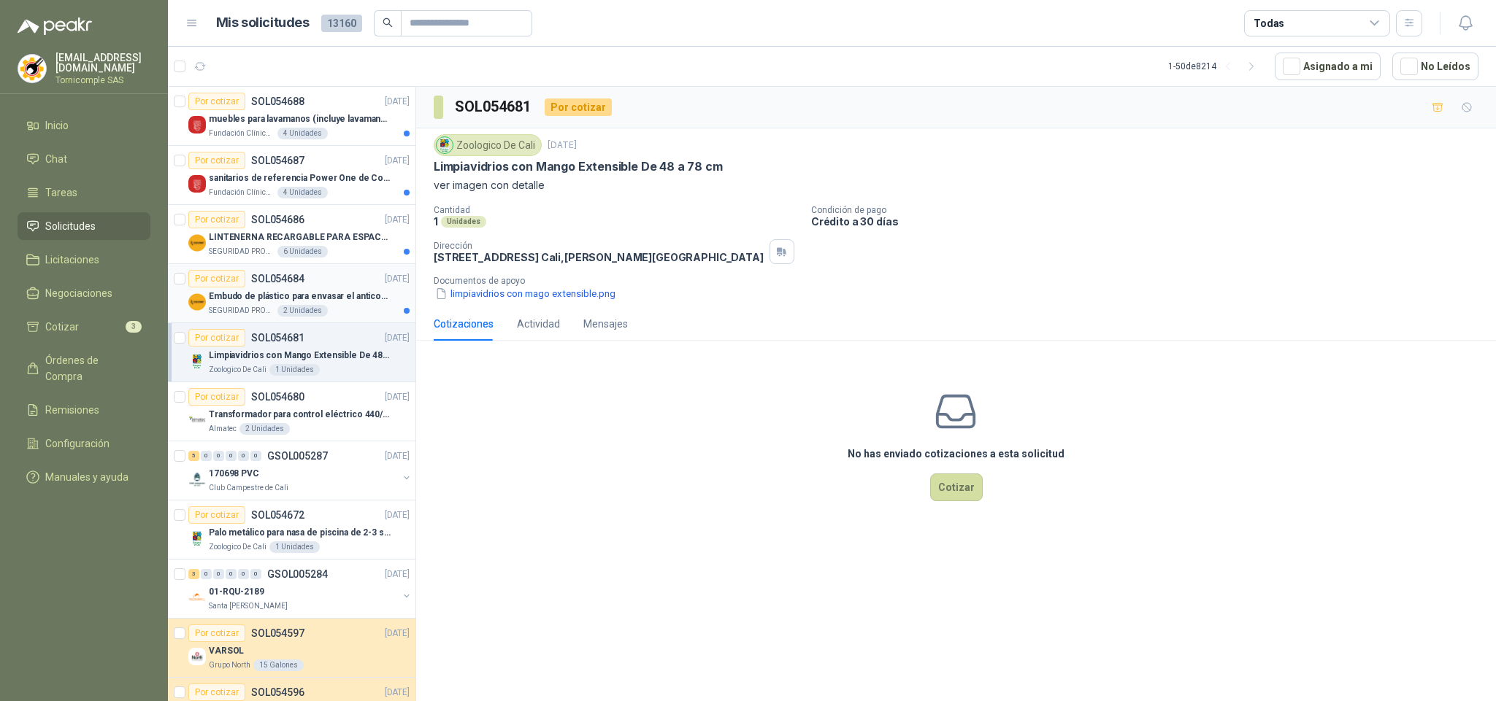
click at [351, 307] on div "SEGURIDAD PROVISER LTDA 2 Unidades" at bounding box center [309, 311] width 201 height 12
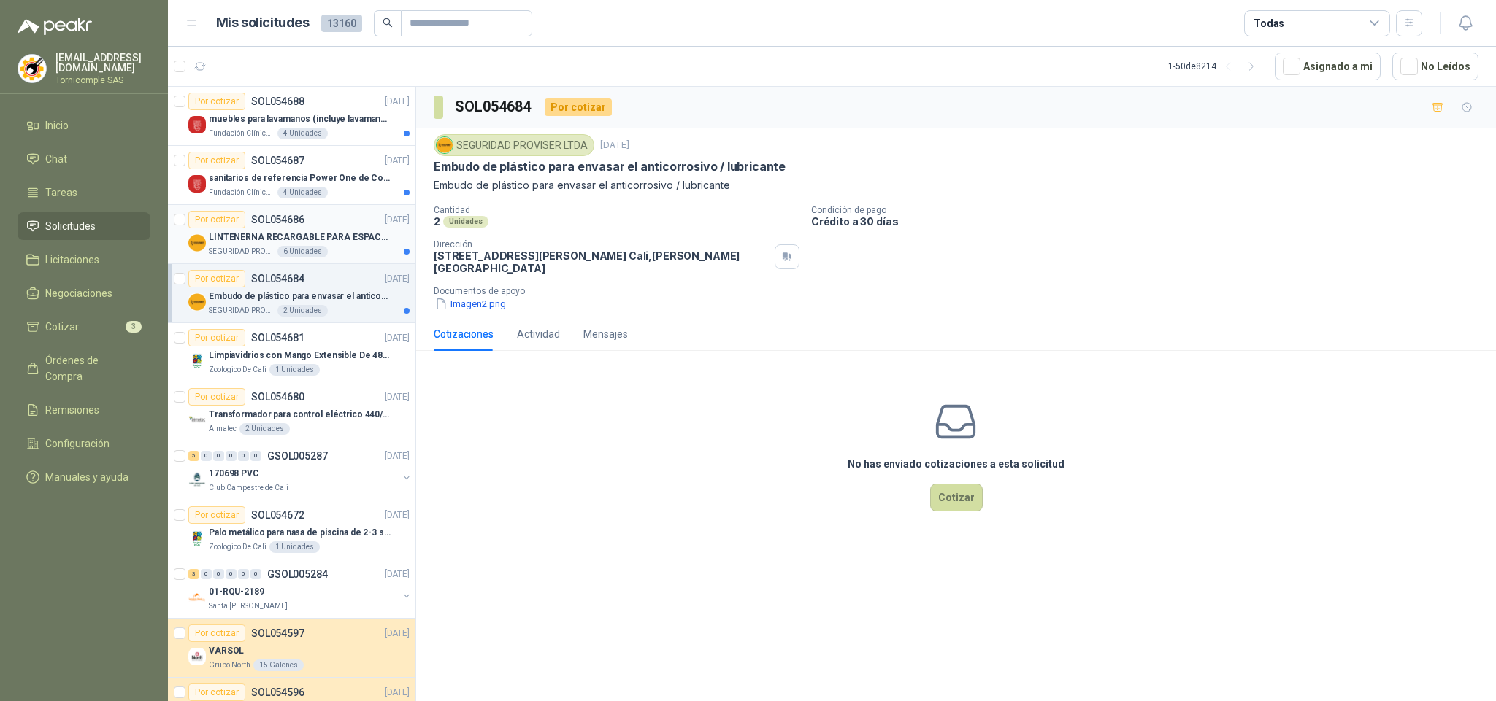
click at [350, 245] on p "LINTENERNA RECARGABLE PARA ESPACIOS ABIERTOS 100-120MTS" at bounding box center [300, 238] width 182 height 14
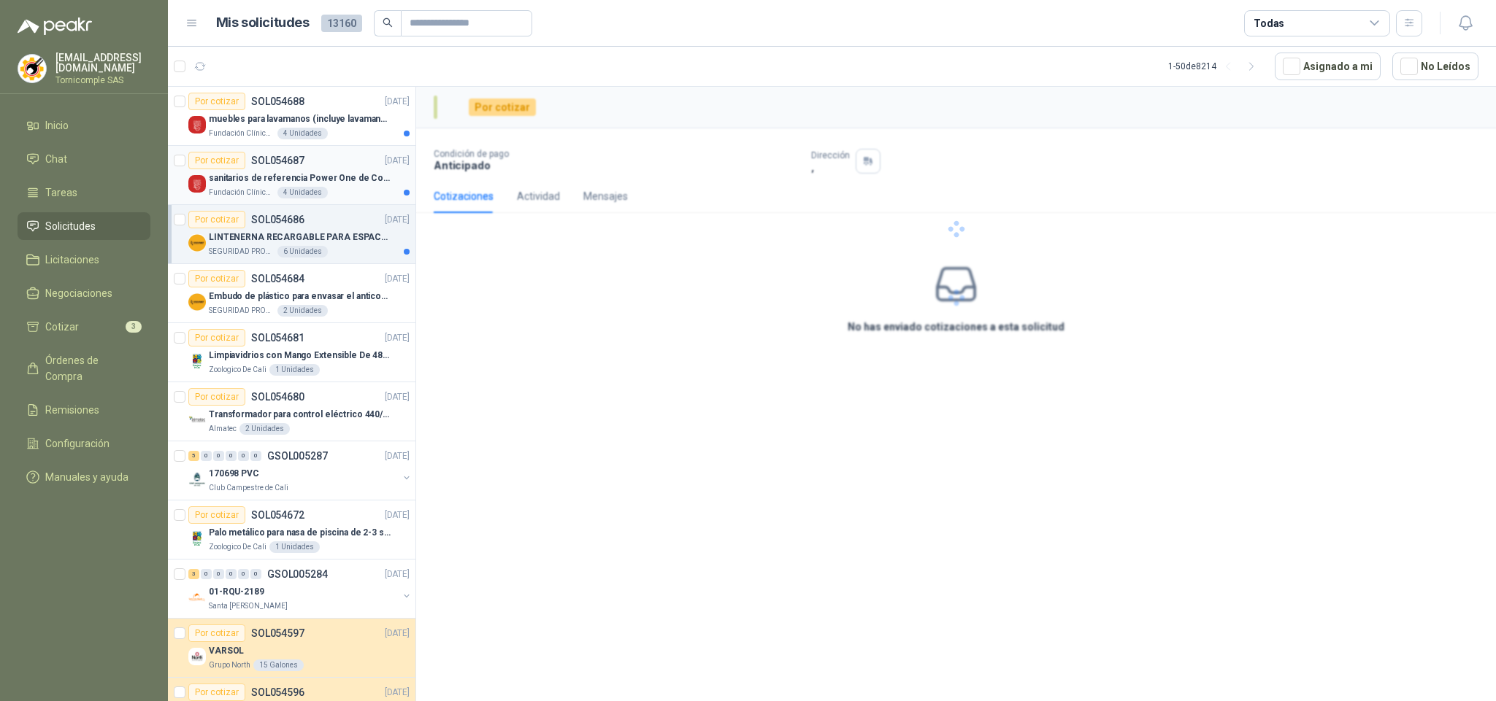
click at [333, 182] on p "sanitarios de referencia Power One de Corona" at bounding box center [300, 179] width 182 height 14
click at [322, 116] on p "muebles para lavamanos (incluye lavamanos)" at bounding box center [300, 119] width 182 height 14
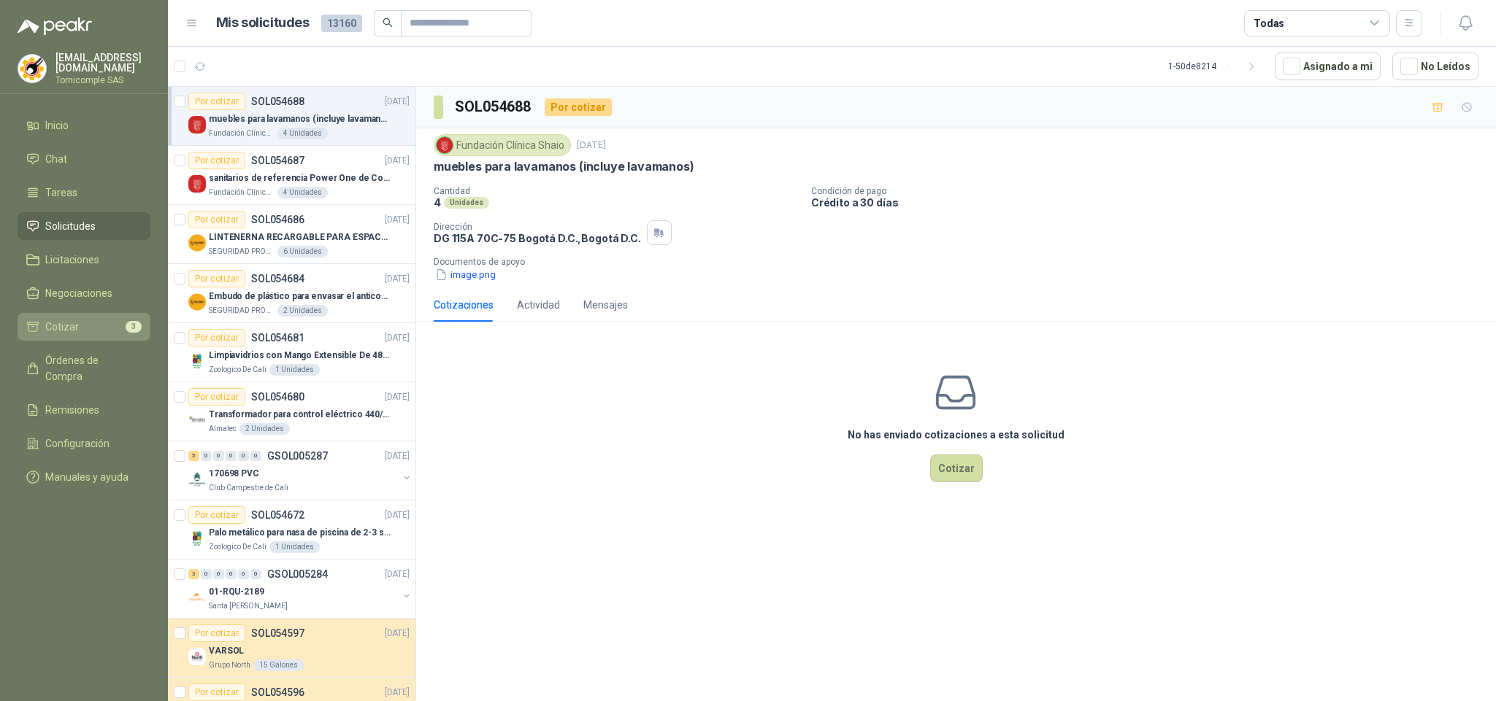
click at [90, 319] on li "Cotizar 3" at bounding box center [83, 327] width 115 height 16
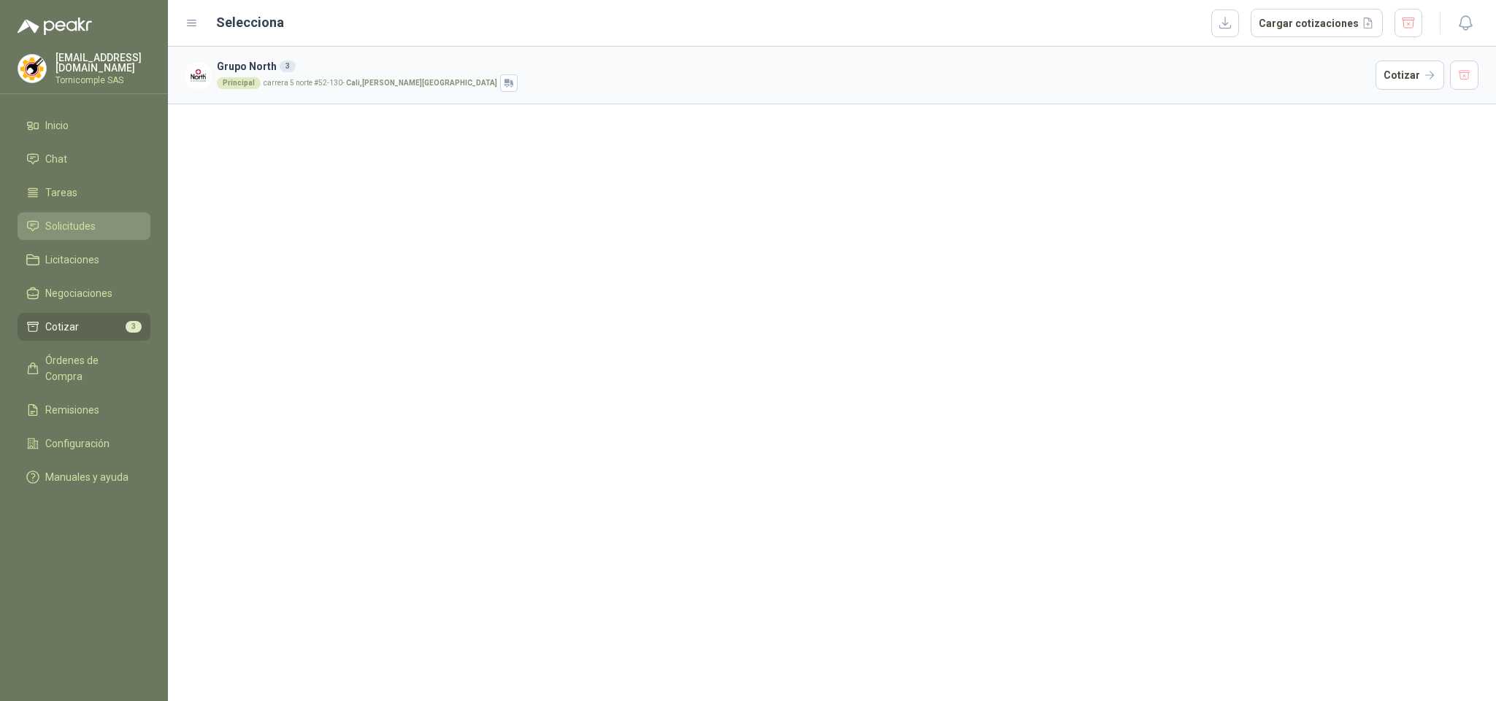
click at [71, 218] on span "Solicitudes" at bounding box center [70, 226] width 50 height 16
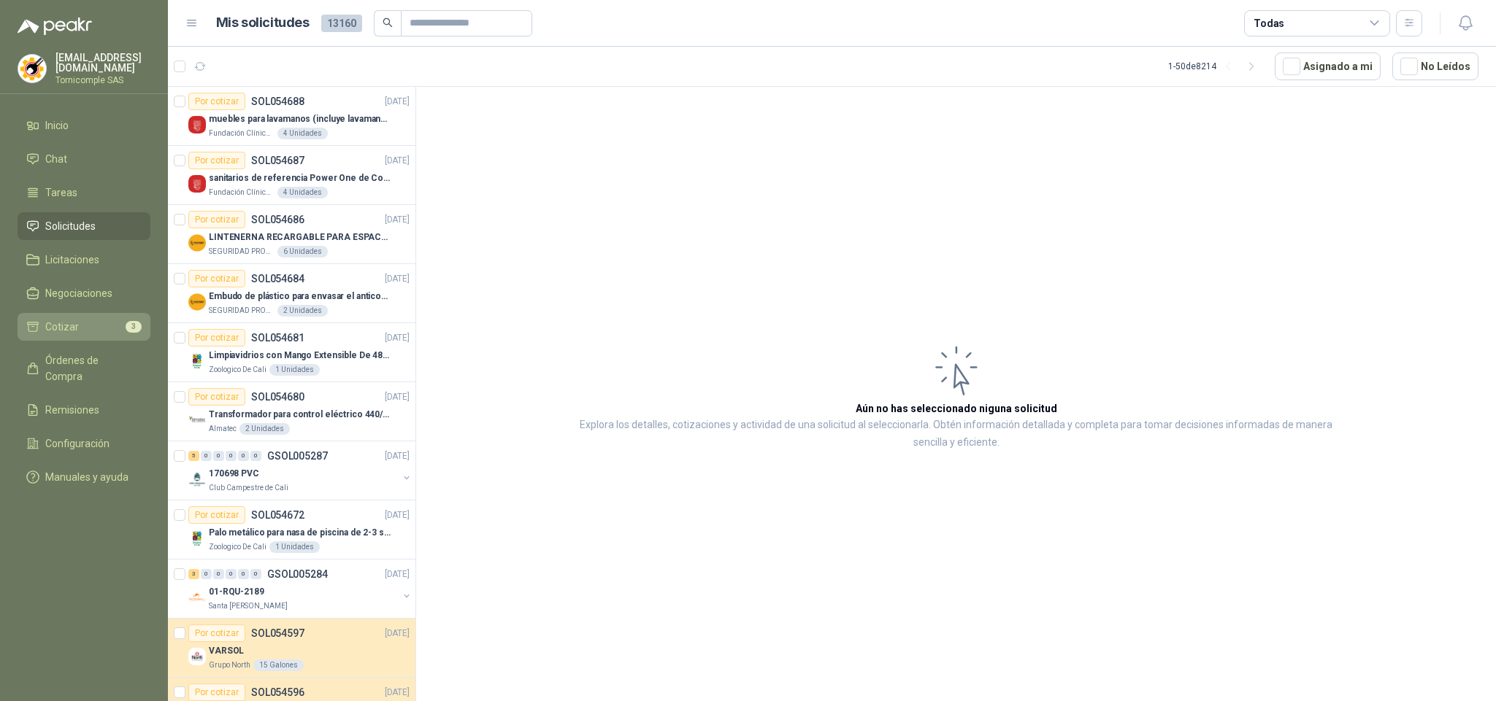
click at [60, 325] on span "Cotizar" at bounding box center [62, 327] width 34 height 16
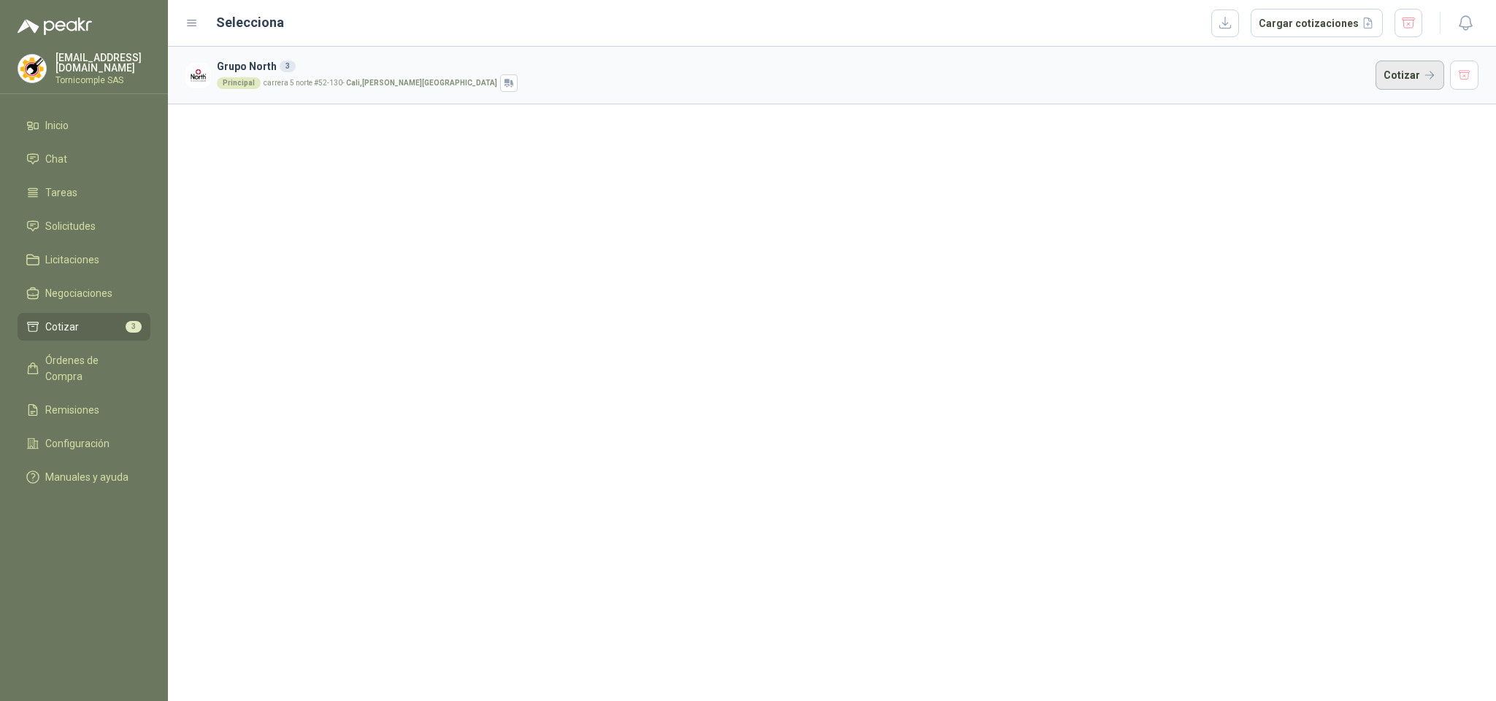
click at [1383, 79] on button "Cotizar" at bounding box center [1409, 75] width 69 height 29
